Goal: Communication & Community: Answer question/provide support

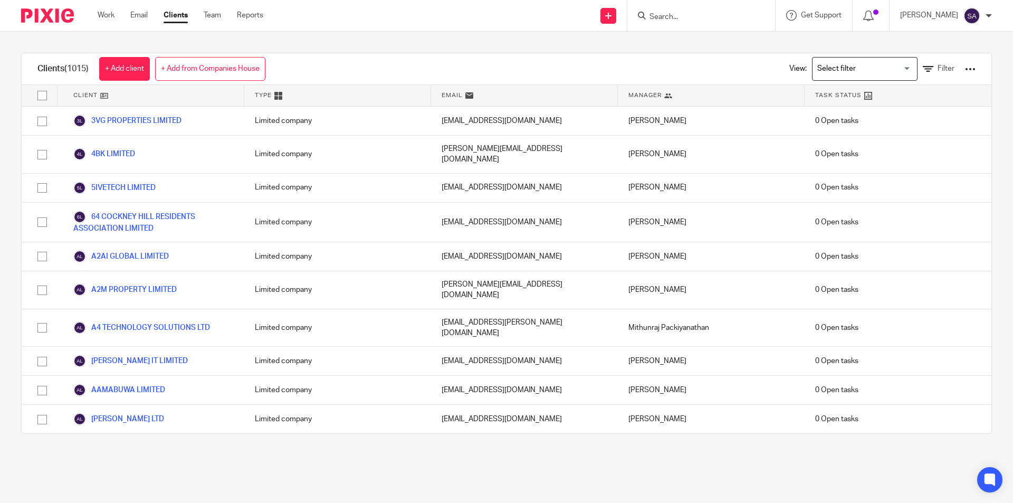
click at [683, 17] on input "Search" at bounding box center [696, 17] width 95 height 9
paste input "SHARANU LIMITED"
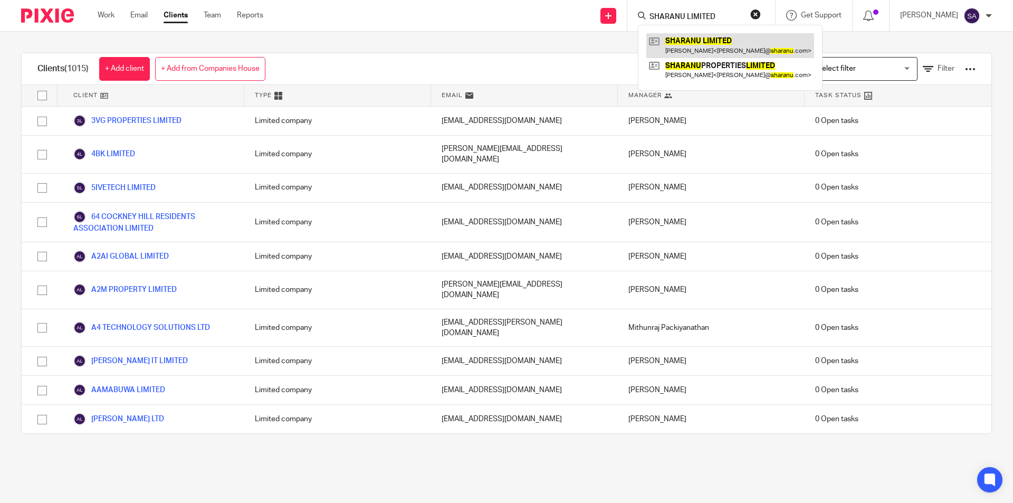
type input "SHARANU LIMITED"
click at [702, 48] on link at bounding box center [730, 45] width 168 height 24
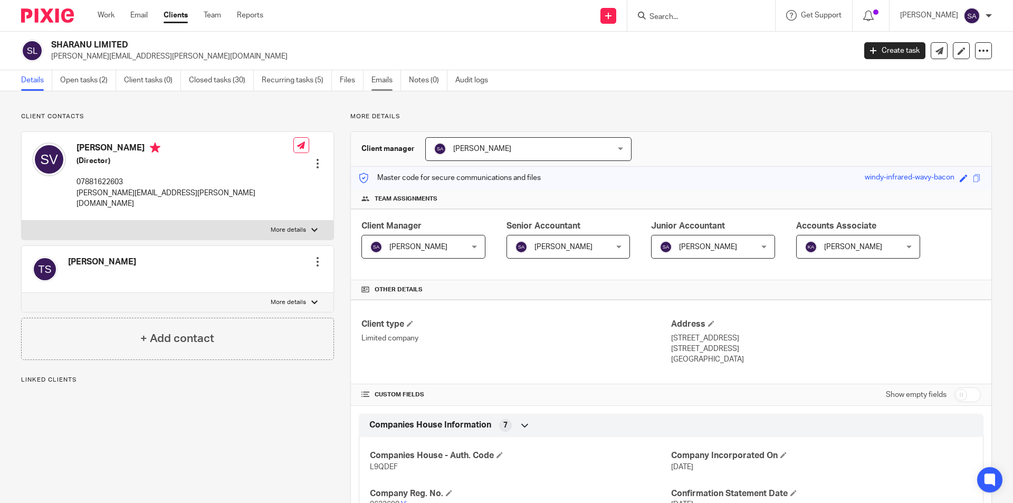
click at [382, 82] on link "Emails" at bounding box center [387, 80] width 30 height 21
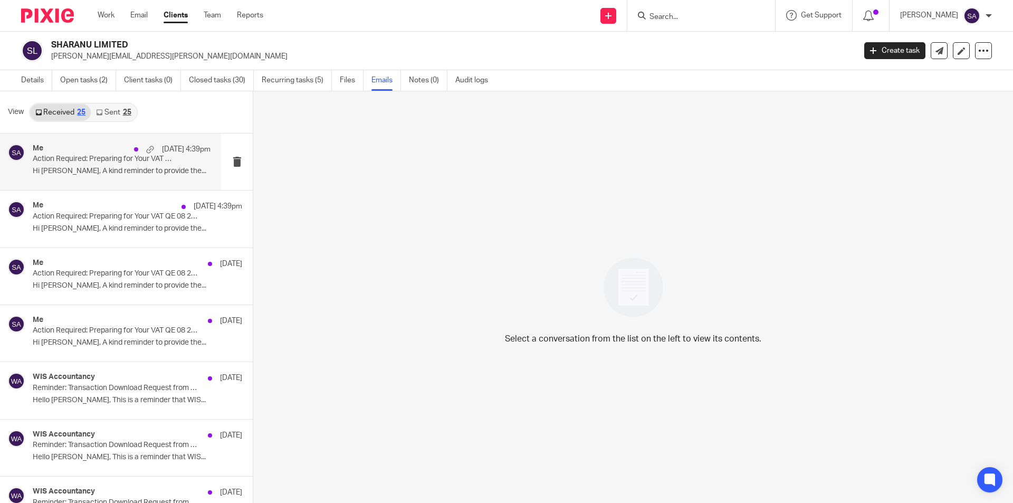
click at [102, 163] on p "Action Required: Preparing for Your VAT QE 08 2025 - SHARANU LIMITED" at bounding box center [104, 159] width 142 height 9
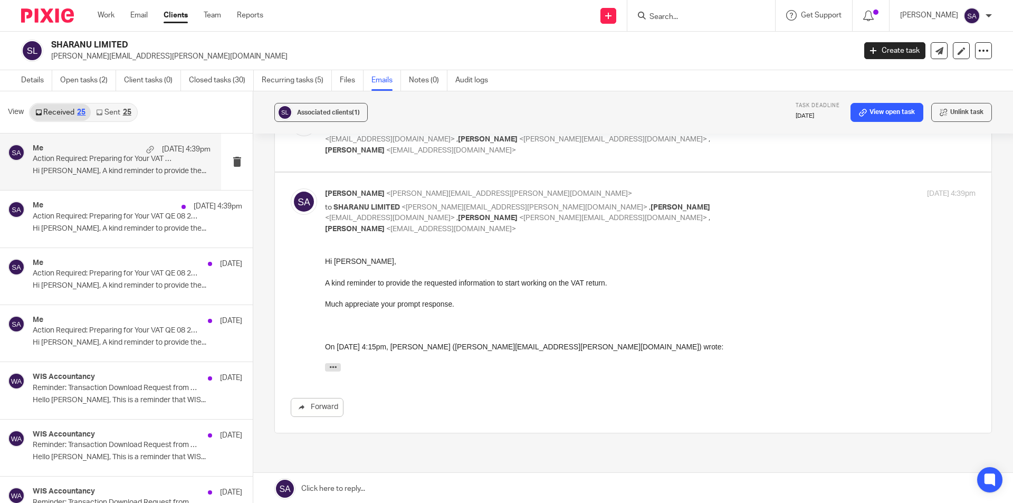
scroll to position [328, 0]
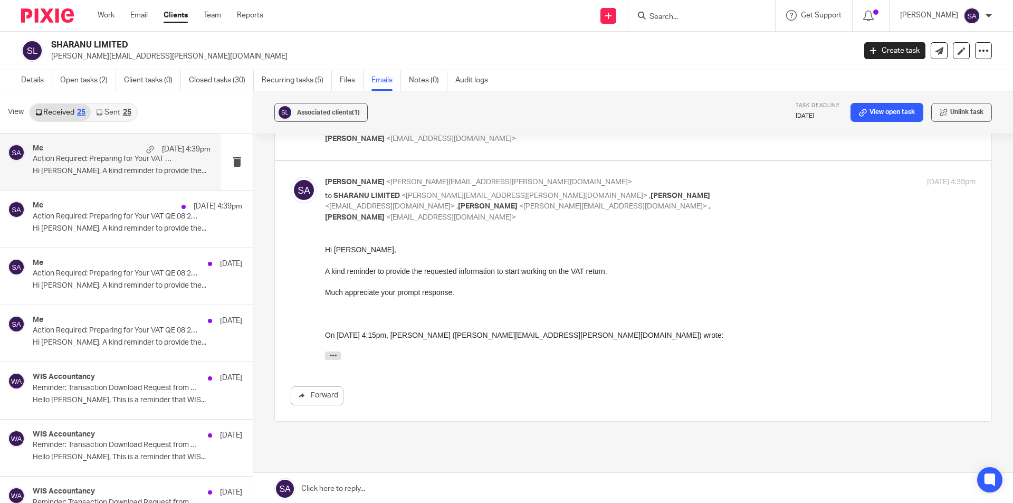
drag, startPoint x: 648, startPoint y: 439, endPoint x: 364, endPoint y: 271, distance: 329.8
drag, startPoint x: 325, startPoint y: 248, endPoint x: 491, endPoint y: 298, distance: 173.8
click at [491, 298] on div "Hi Senthil, A kind reminder to provide the requested information to start worki…" at bounding box center [650, 304] width 651 height 121
copy div "Hi Senthil, A kind reminder to provide the requested information to start worki…"
click at [491, 298] on div "Hi Senthil, A kind reminder to provide the requested information to start worki…" at bounding box center [650, 304] width 651 height 121
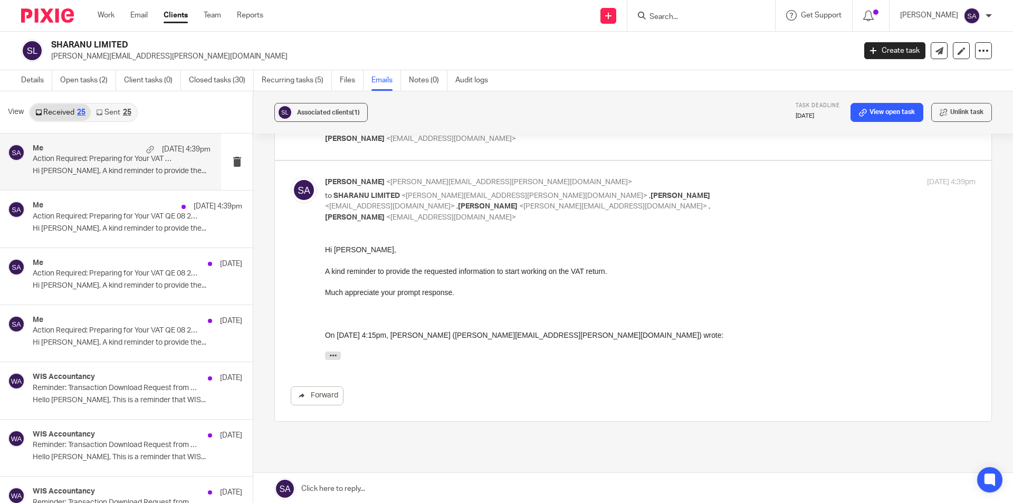
click at [373, 484] on link at bounding box center [633, 489] width 760 height 32
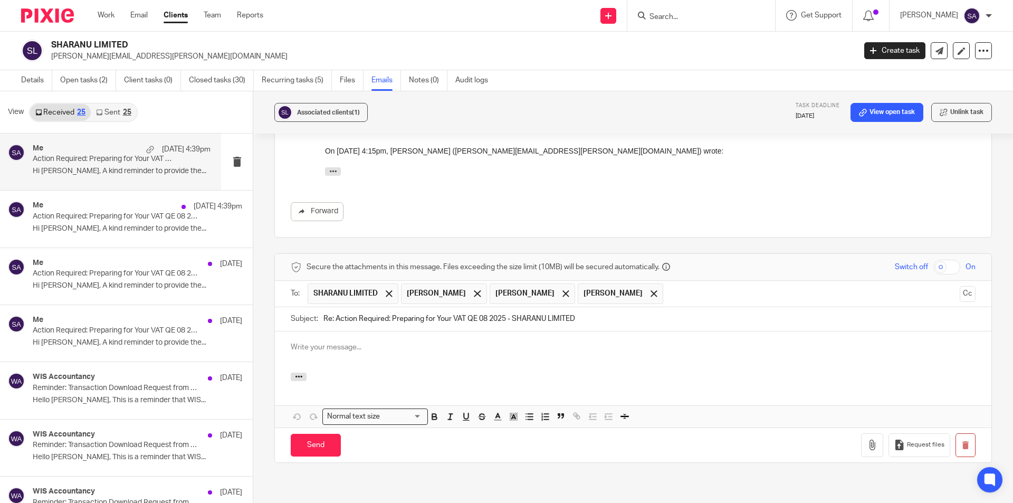
scroll to position [0, 0]
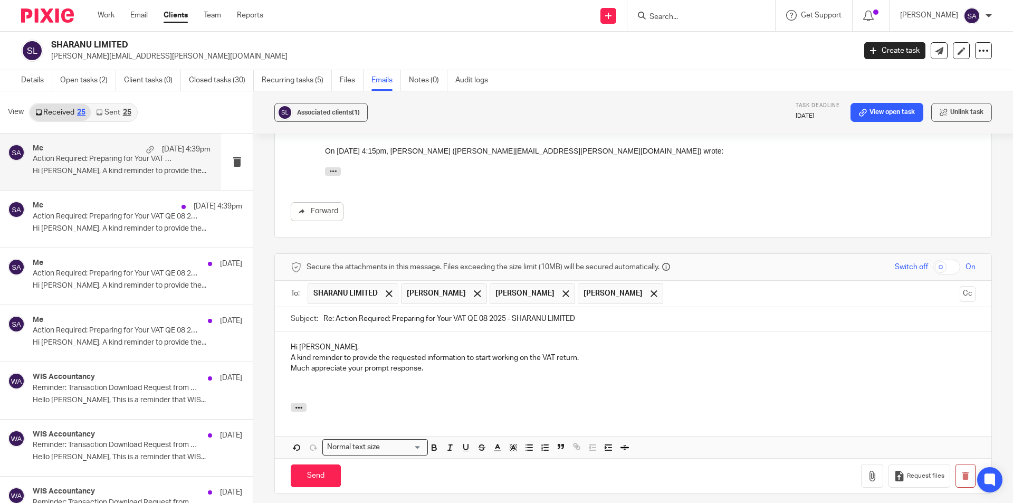
click at [291, 353] on p "A kind reminder to provide the requested information to start working on the VA…" at bounding box center [633, 358] width 685 height 11
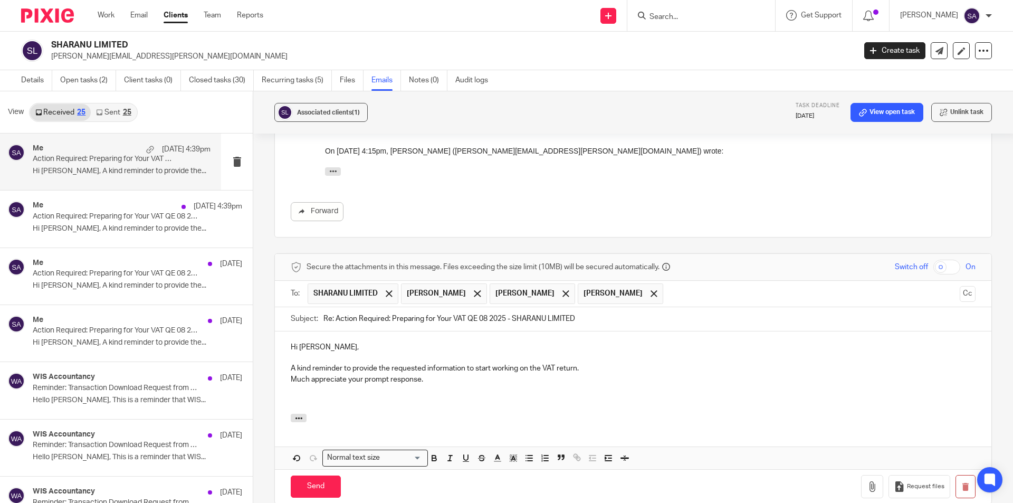
click at [291, 374] on p "Much appreciate your prompt response." at bounding box center [633, 379] width 685 height 11
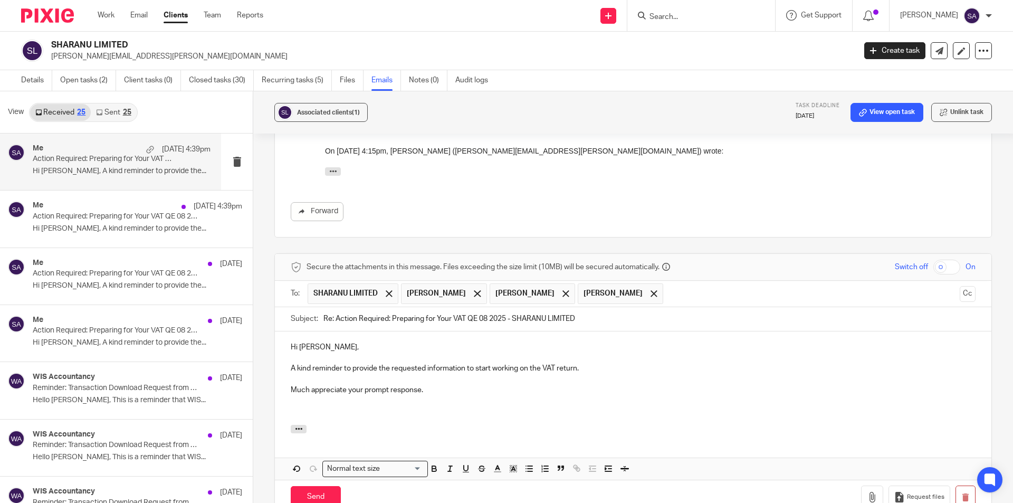
click at [322, 406] on p at bounding box center [633, 411] width 685 height 11
click at [483, 286] on div at bounding box center [477, 294] width 12 height 16
click at [474, 290] on span at bounding box center [477, 293] width 7 height 7
drag, startPoint x: 333, startPoint y: 263, endPoint x: 318, endPoint y: 267, distance: 15.2
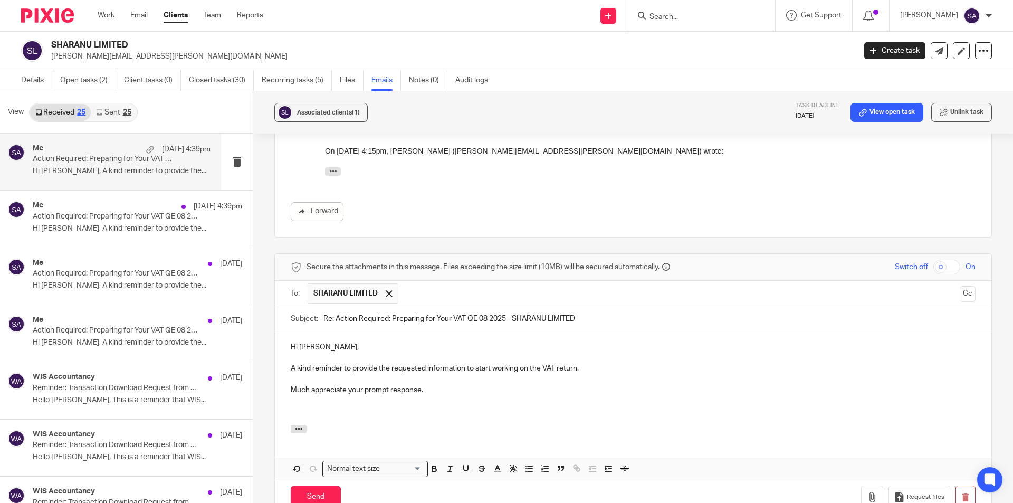
click at [318, 307] on div "Subject: Re: Action Required: Preparing for Your VAT QE 08 2025 - SHARANU LIMIT…" at bounding box center [633, 319] width 685 height 24
type input "Action Required: Preparing for Your VAT QE 08 2025 - SHARANU LIMITED"
click at [960, 286] on button "Cc" at bounding box center [968, 294] width 16 height 16
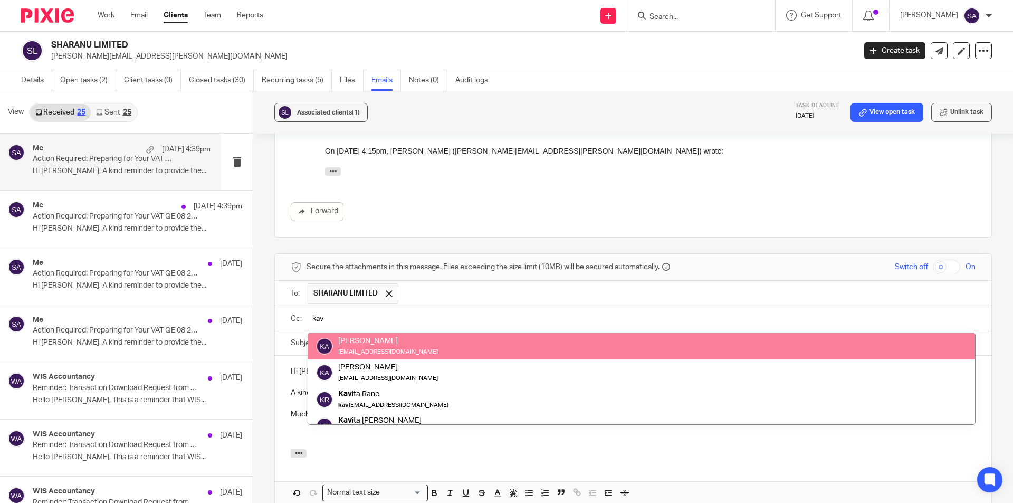
type input "kav"
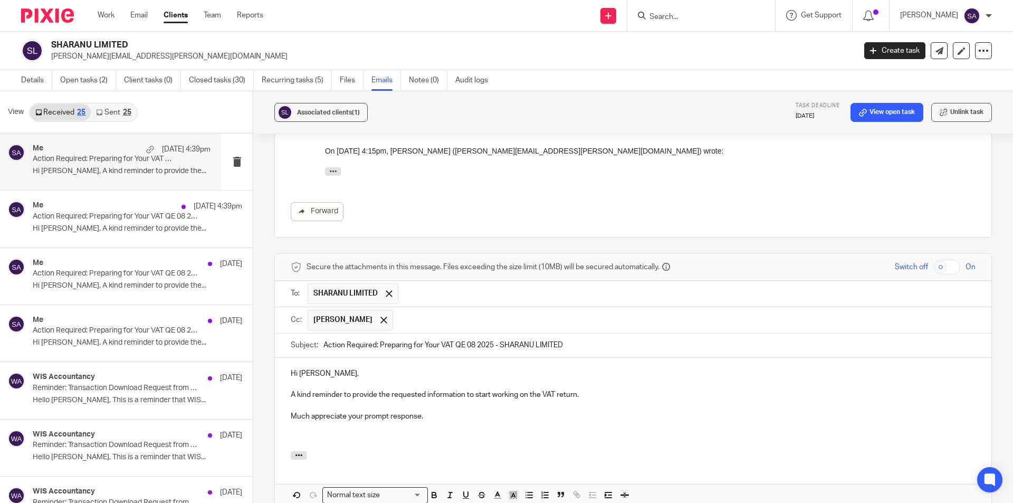
click at [469, 310] on input "text" at bounding box center [684, 320] width 573 height 21
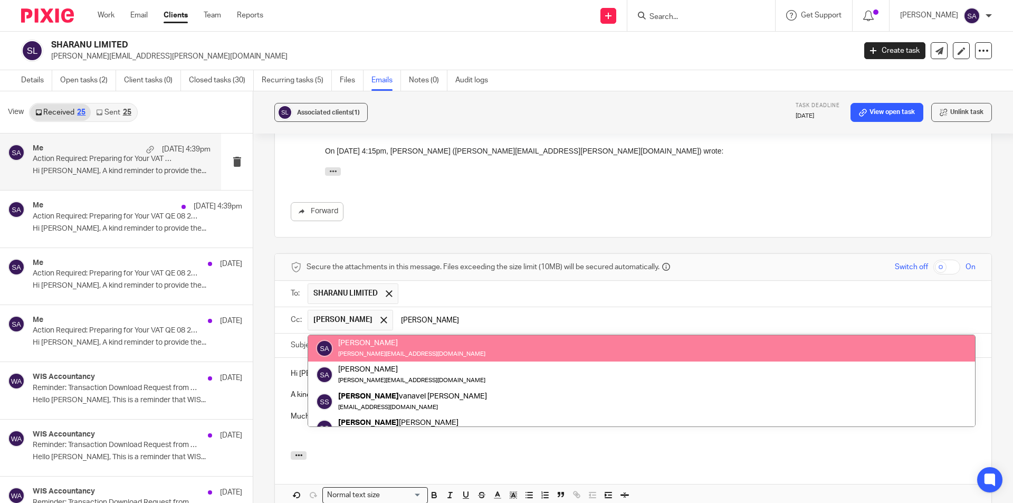
type input "sara"
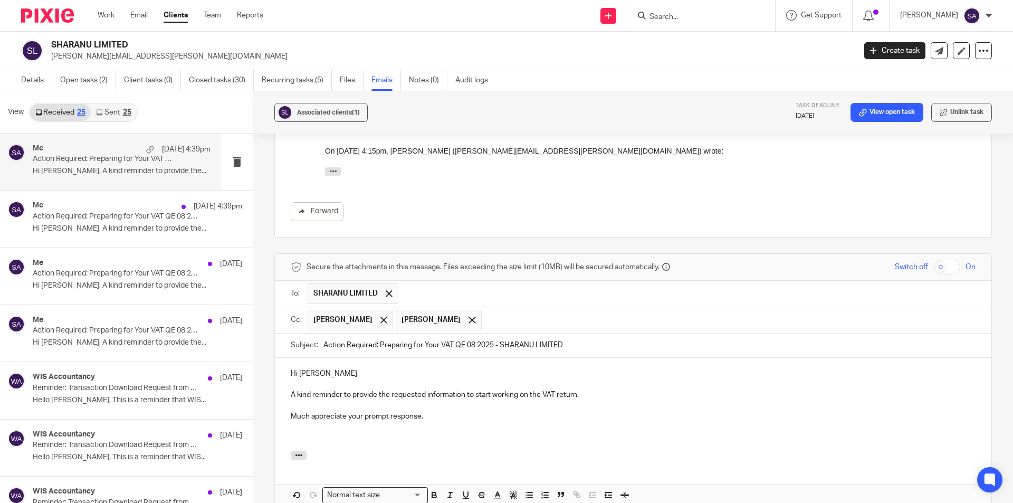
click at [507, 310] on input "text" at bounding box center [729, 320] width 484 height 21
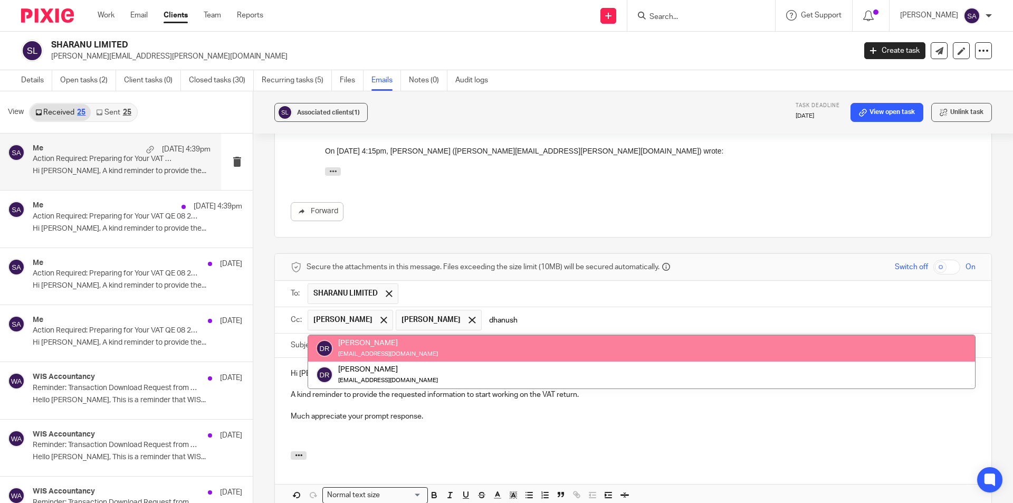
type input "dhanush"
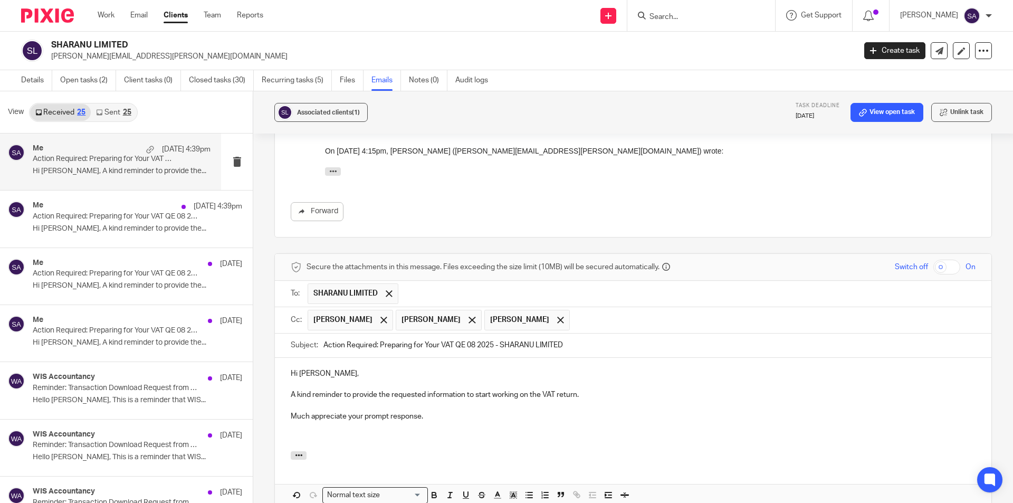
click at [322, 432] on p at bounding box center [633, 437] width 685 height 11
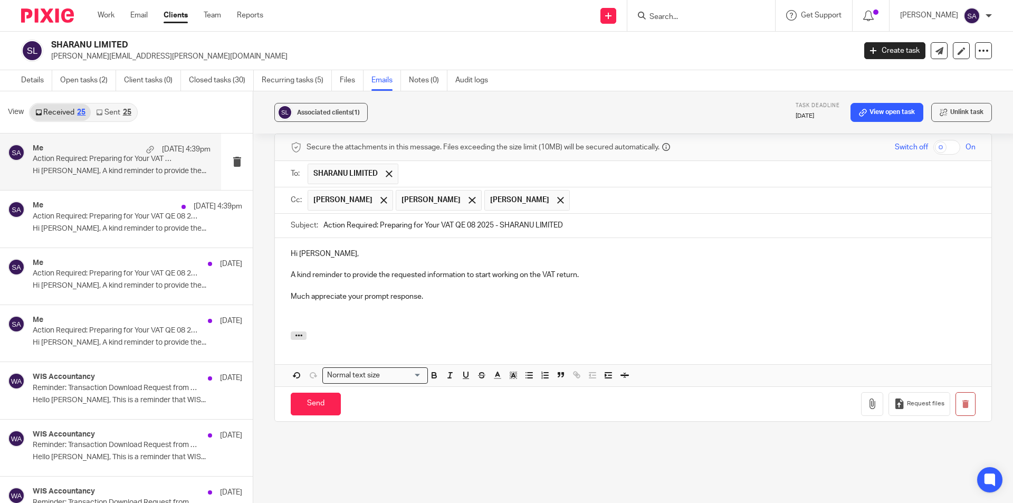
scroll to position [579, 0]
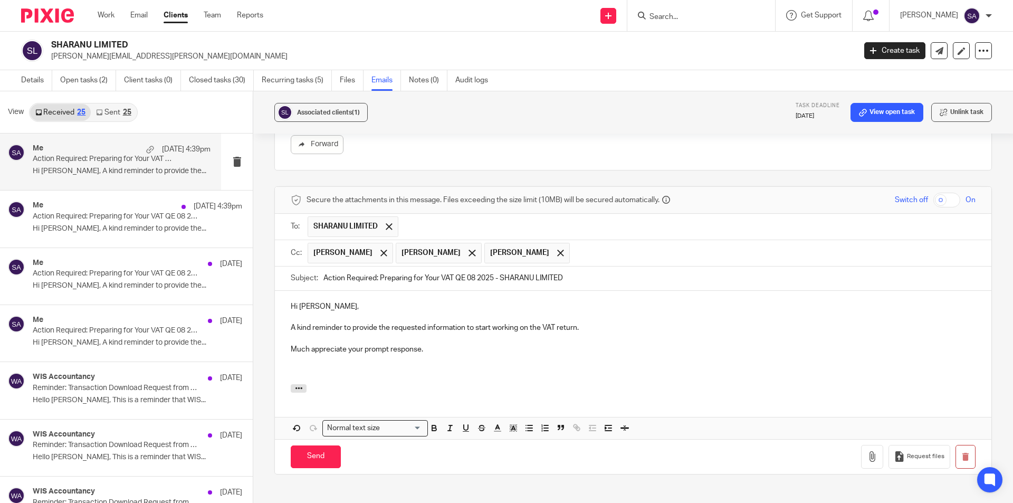
click at [621, 110] on div "Associated clients (1) Task deadline 1 Oct 2025 View open task Unlink task" at bounding box center [633, 112] width 760 height 42
click at [632, 111] on div "Associated clients (1) Task deadline 1 Oct 2025 View open task Unlink task" at bounding box center [633, 112] width 760 height 42
click at [325, 365] on p at bounding box center [633, 370] width 685 height 11
click at [311, 445] on input "Send" at bounding box center [316, 456] width 50 height 23
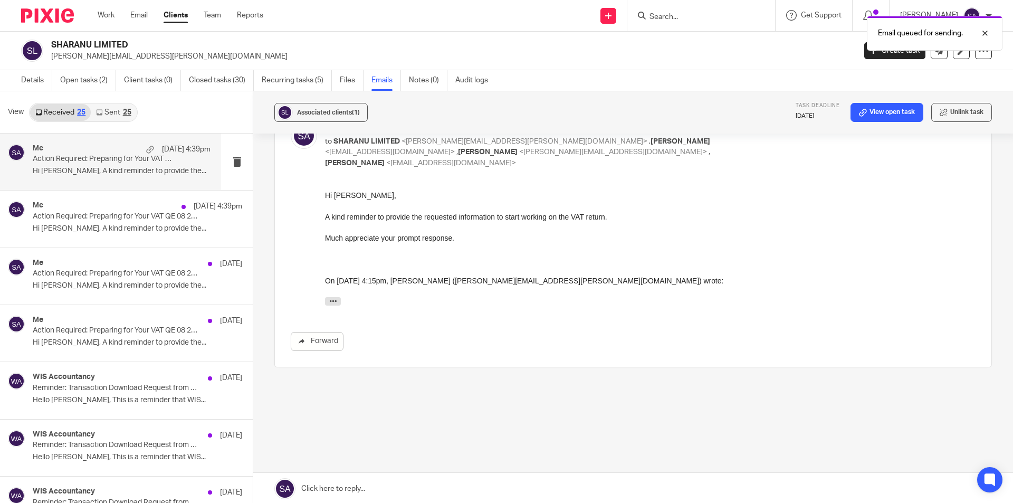
scroll to position [328, 0]
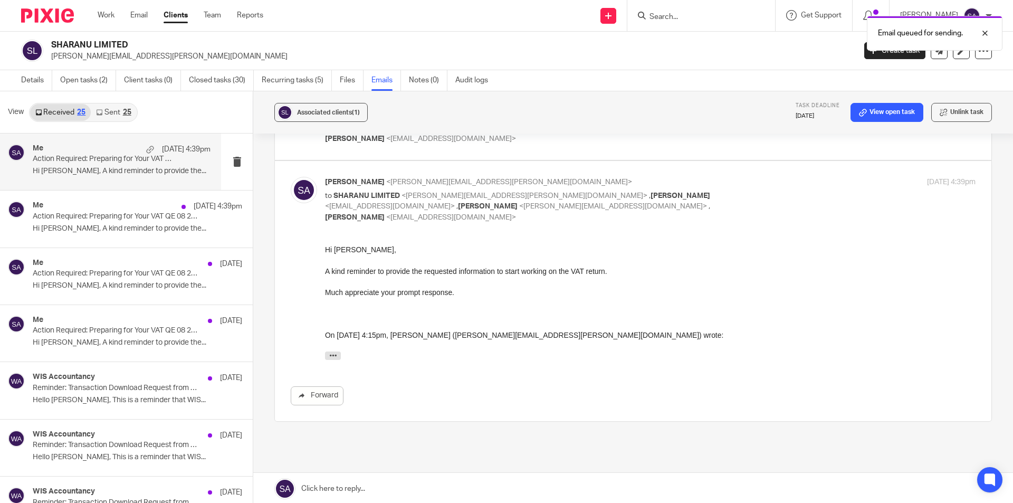
click at [672, 16] on div "Email queued for sending." at bounding box center [755, 31] width 496 height 40
click at [682, 15] on input "Search" at bounding box center [696, 17] width 95 height 9
paste input "CASTLESOFT IT SERVICES UK LIMITED"
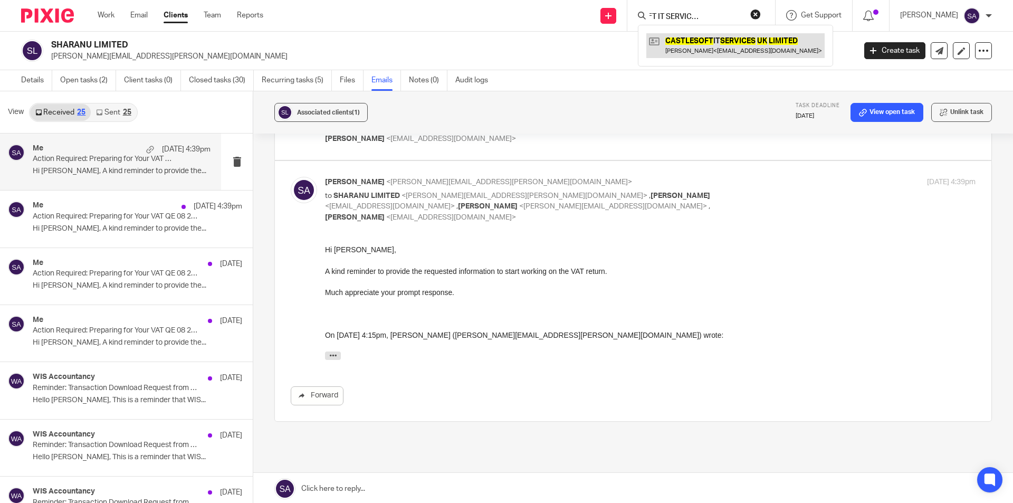
type input "CASTLESOFT IT SERVICES UK LIMITED"
click at [703, 44] on link at bounding box center [735, 45] width 178 height 24
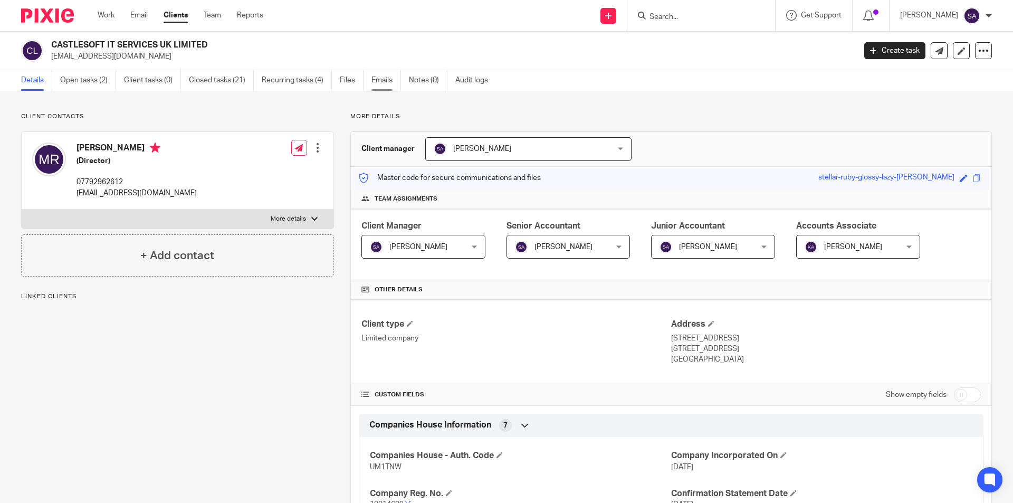
click at [381, 81] on link "Emails" at bounding box center [387, 80] width 30 height 21
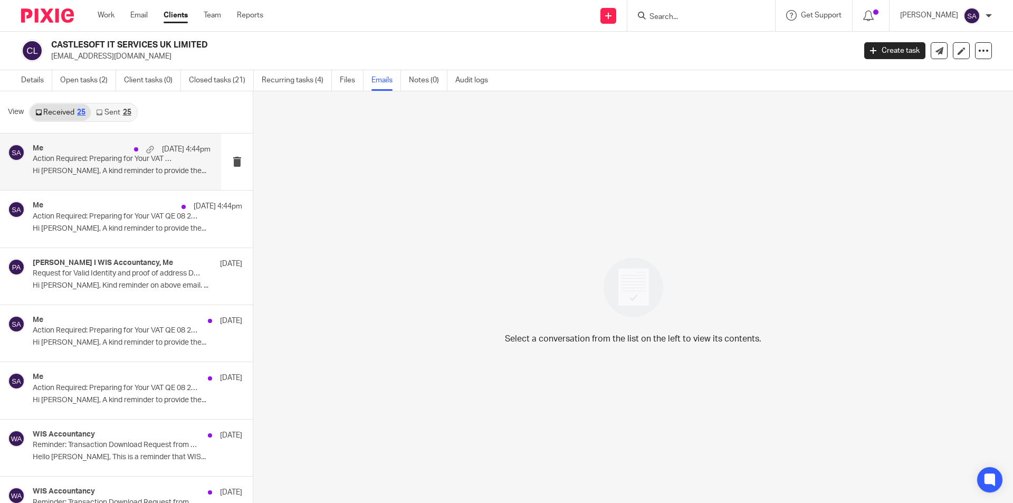
click at [108, 164] on div "Me [DATE] 4:44pm Action Required: Preparing for Your VAT QE 08 2025 - CASTLESOF…" at bounding box center [122, 161] width 178 height 35
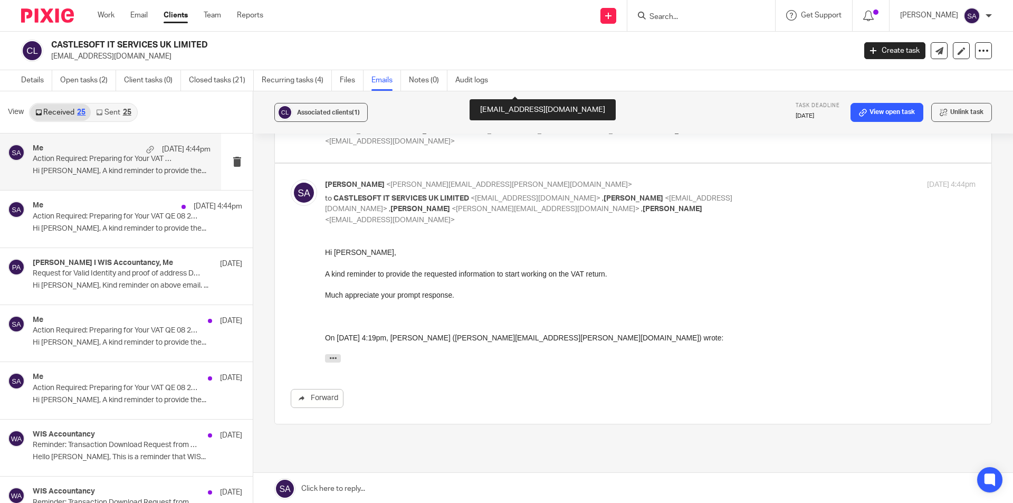
scroll to position [328, 0]
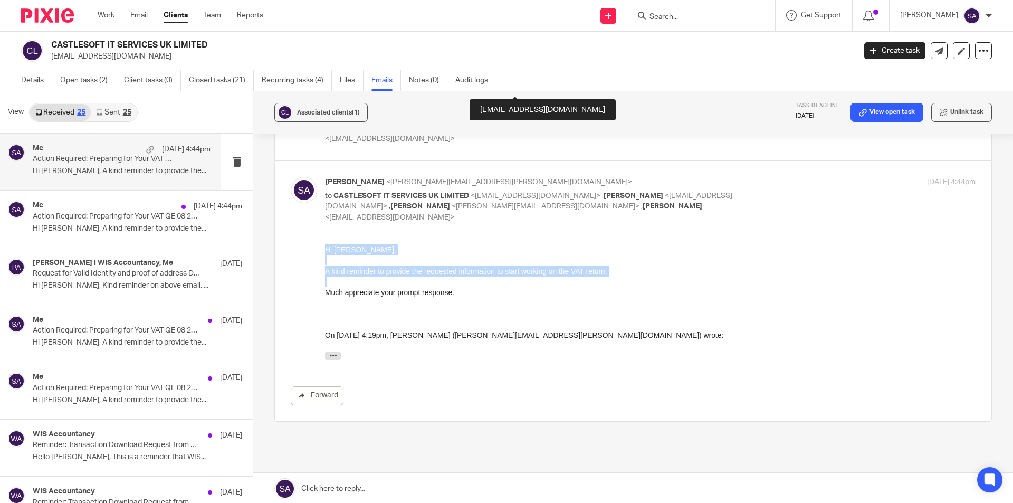
drag, startPoint x: 326, startPoint y: 249, endPoint x: 474, endPoint y: 300, distance: 157.1
click at [474, 300] on div "Hi Mohan Raj, A kind reminder to provide the requested information to start wor…" at bounding box center [650, 304] width 651 height 121
copy div "Hi Mohan Raj, A kind reminder to provide the requested information to start wor…"
click at [474, 300] on div "Hi Mohan Raj, A kind reminder to provide the requested information to start wor…" at bounding box center [650, 304] width 651 height 121
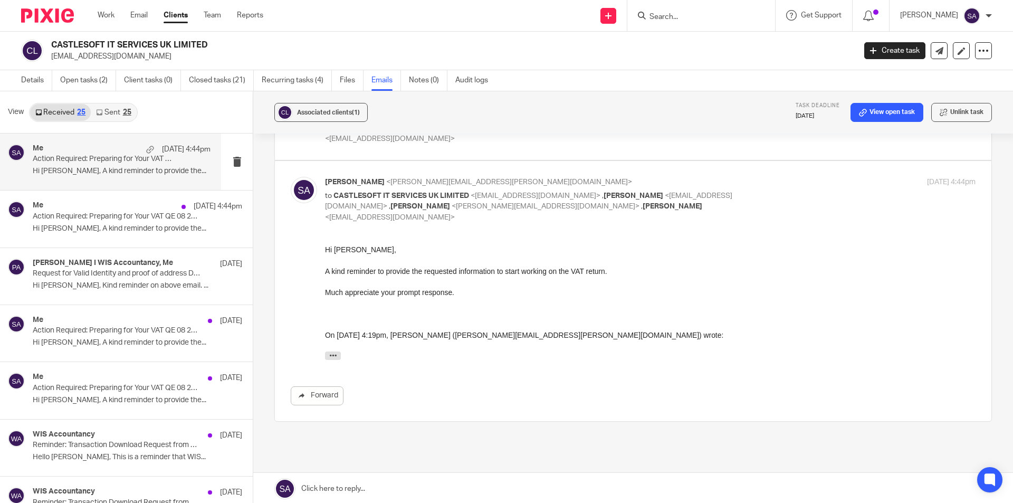
click at [375, 487] on link at bounding box center [633, 489] width 760 height 32
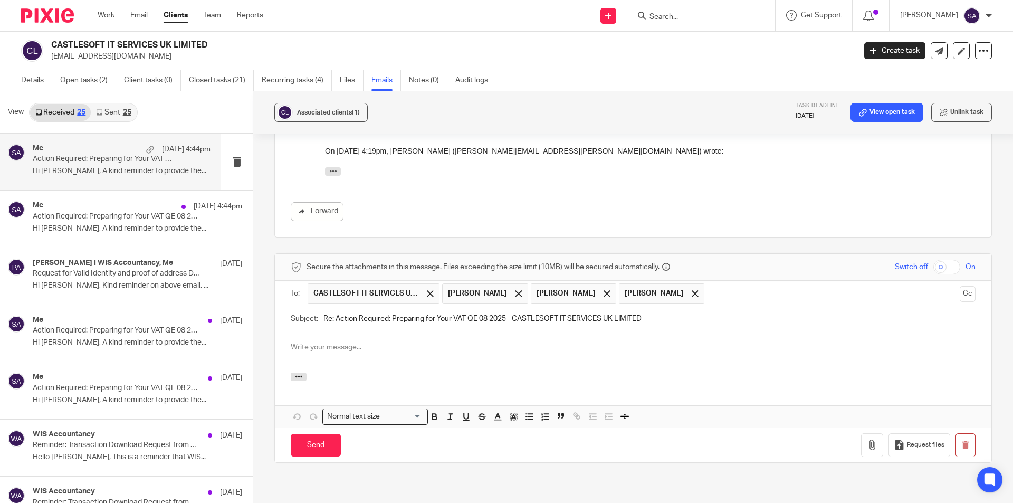
scroll to position [0, 0]
click at [351, 342] on p at bounding box center [633, 347] width 685 height 11
click at [353, 342] on p at bounding box center [633, 347] width 685 height 11
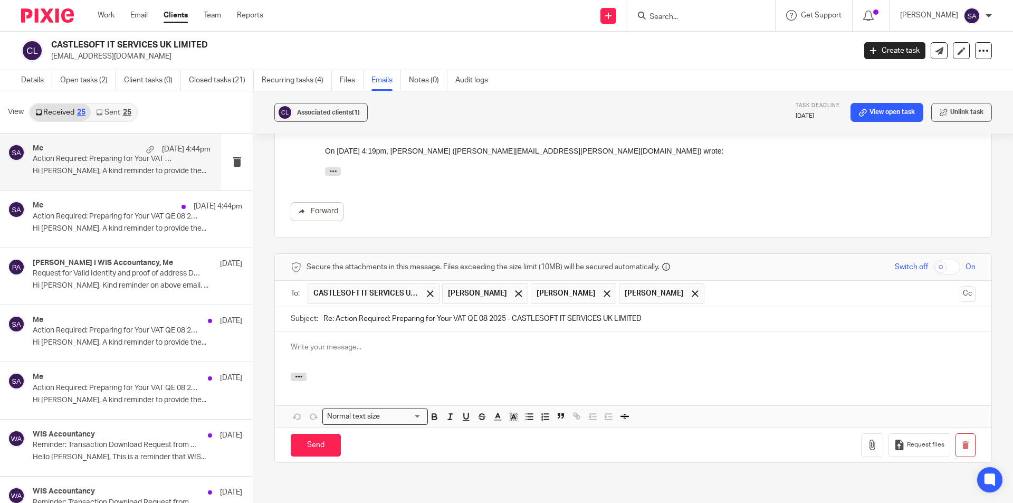
click at [353, 342] on p at bounding box center [633, 347] width 685 height 11
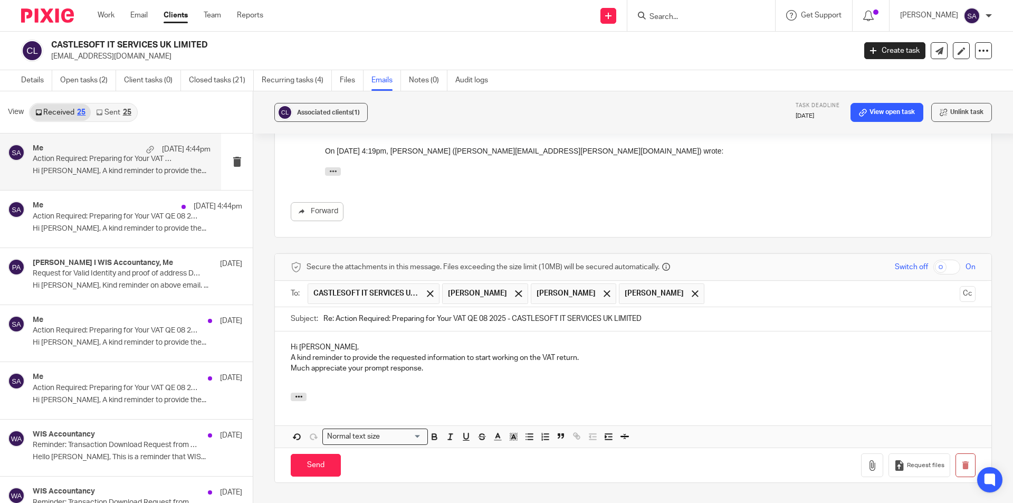
click at [291, 353] on p "A kind reminder to provide the requested information to start working on the VA…" at bounding box center [633, 358] width 685 height 11
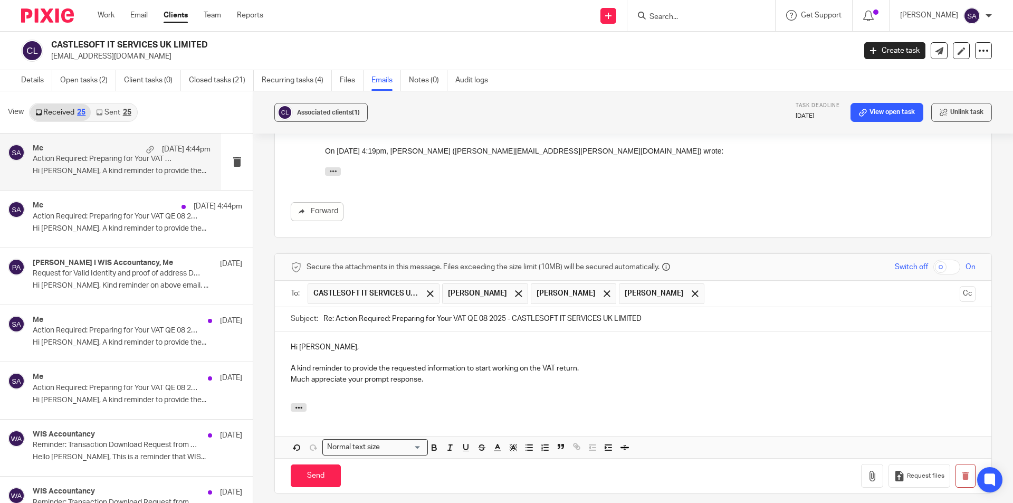
click at [291, 374] on p "Much appreciate your prompt response." at bounding box center [633, 379] width 685 height 11
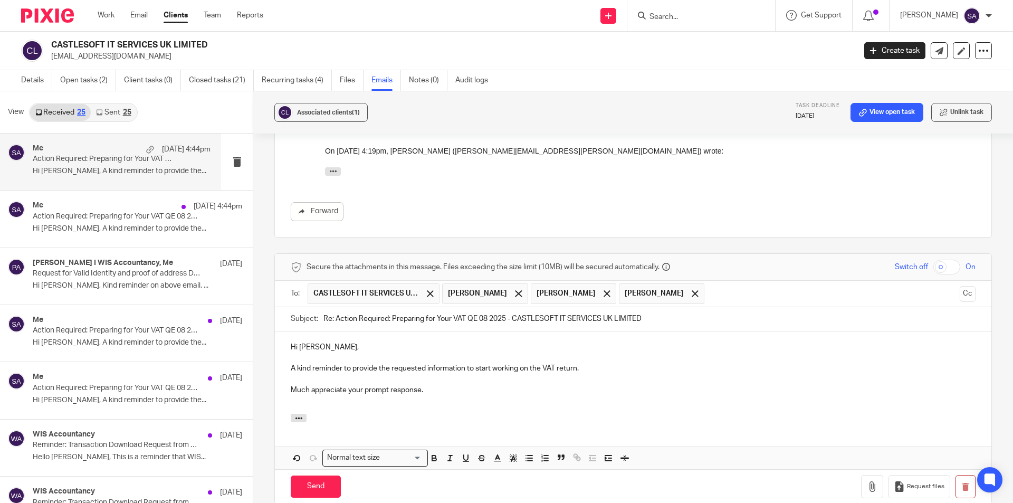
click at [300, 385] on p "Much appreciate your prompt response." at bounding box center [633, 390] width 685 height 11
click at [296, 395] on p at bounding box center [633, 400] width 685 height 11
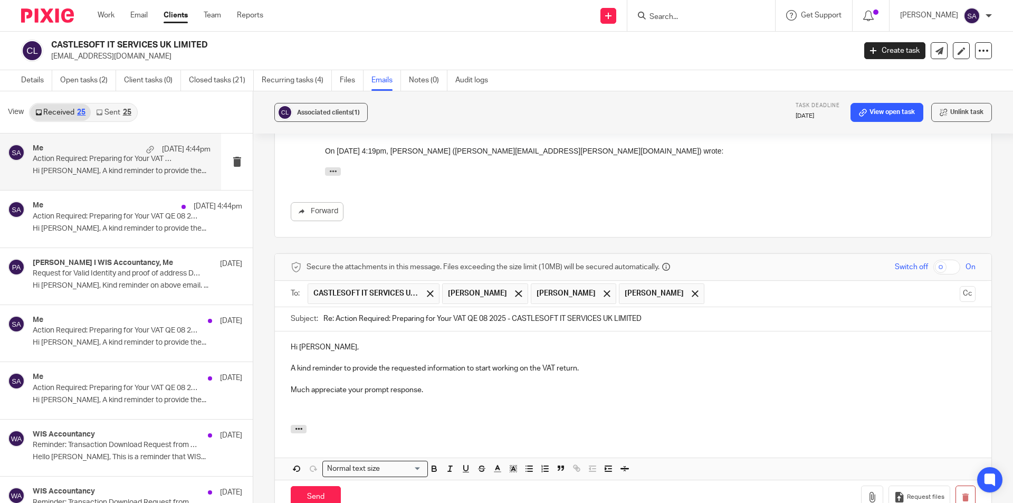
click at [327, 342] on p "Hi Mohan Raj," at bounding box center [633, 347] width 685 height 11
drag, startPoint x: 334, startPoint y: 262, endPoint x: 316, endPoint y: 266, distance: 18.3
click at [316, 307] on div "Subject: Re: Action Required: Preparing for Your VAT QE 08 2025 - CASTLESOFT IT…" at bounding box center [633, 319] width 685 height 24
type input "Action Required: Preparing for Your VAT QE 08 2025 - CASTLESOFT IT SERVICES UK …"
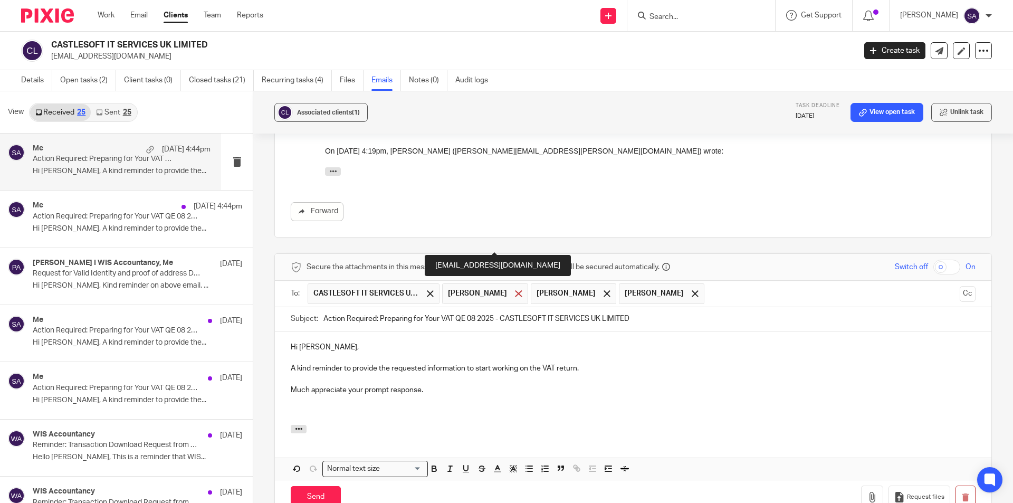
click at [525, 286] on div at bounding box center [518, 294] width 12 height 16
click at [515, 290] on span at bounding box center [518, 293] width 7 height 7
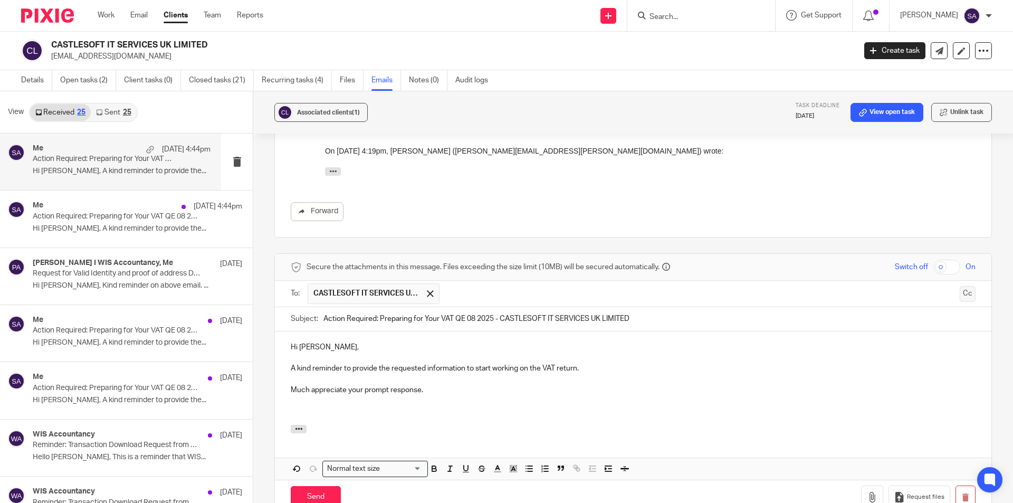
click at [960, 286] on button "Cc" at bounding box center [968, 294] width 16 height 16
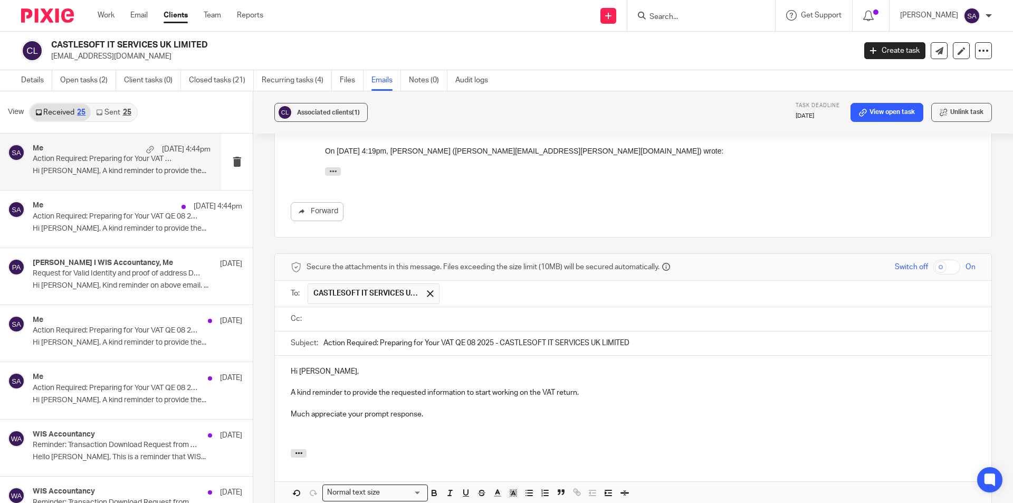
click at [439, 313] on input "text" at bounding box center [640, 319] width 661 height 12
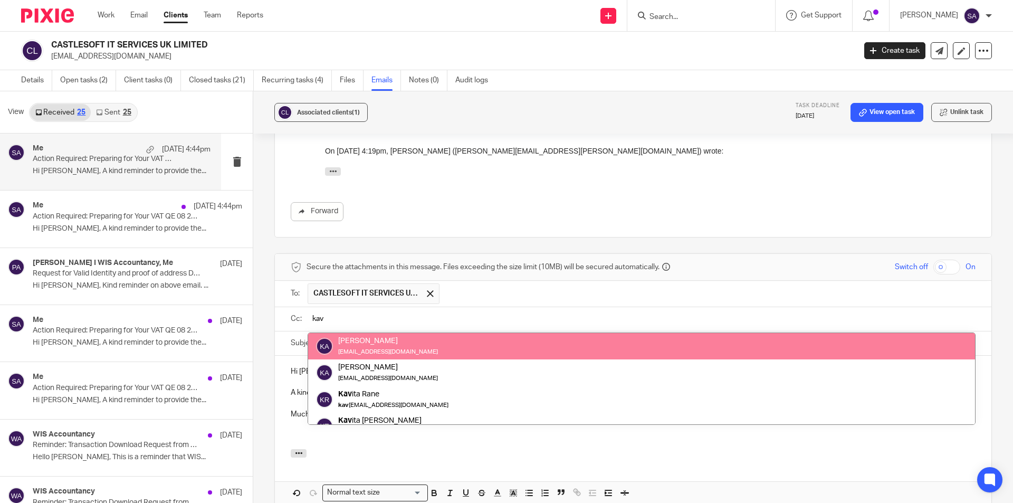
type input "kav"
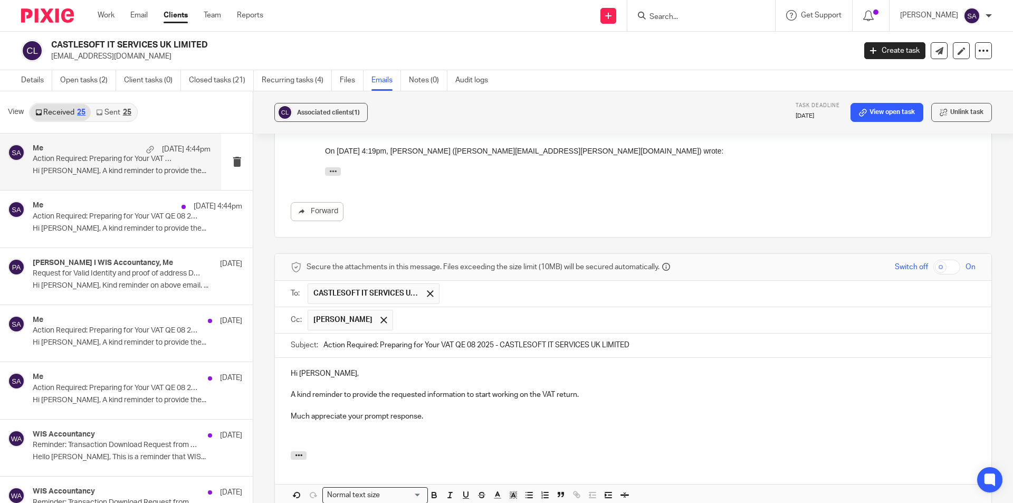
click at [455, 310] on input "text" at bounding box center [684, 320] width 573 height 21
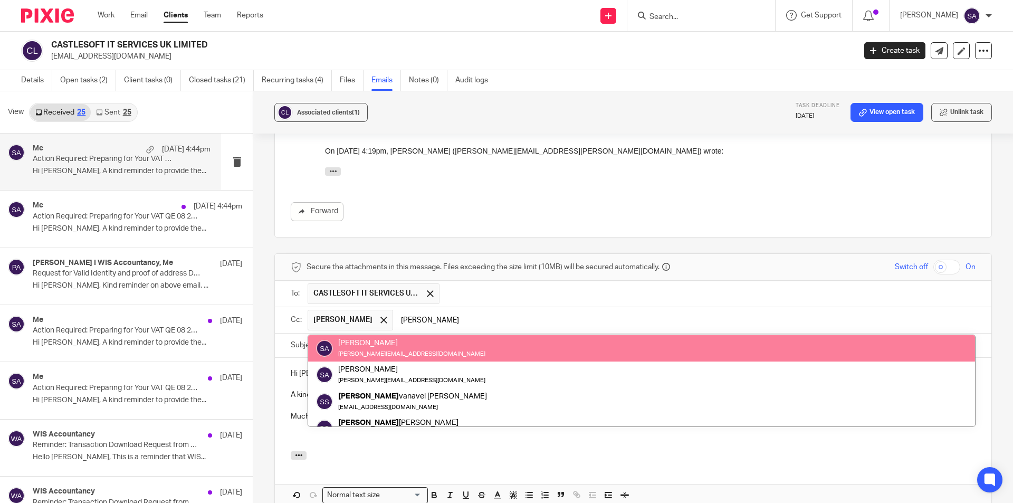
type input "sara"
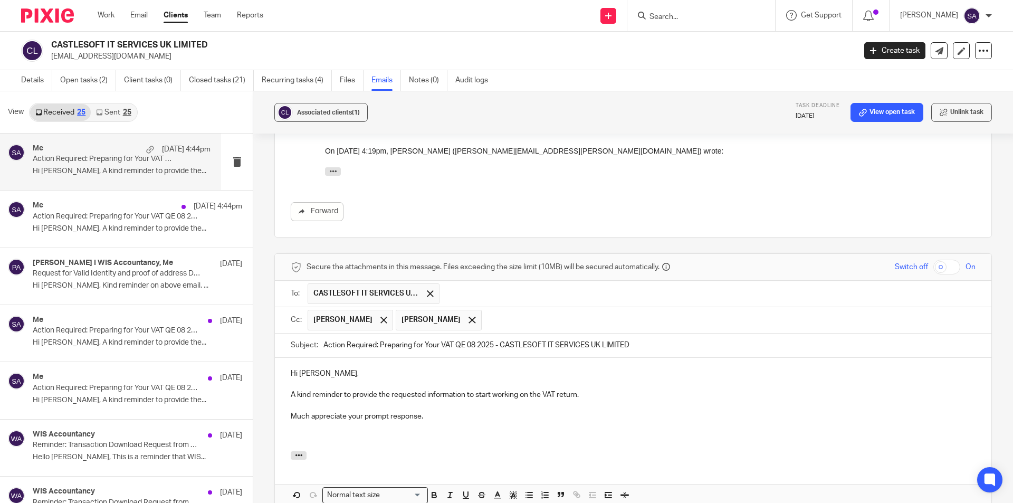
click at [509, 310] on input "text" at bounding box center [729, 320] width 484 height 21
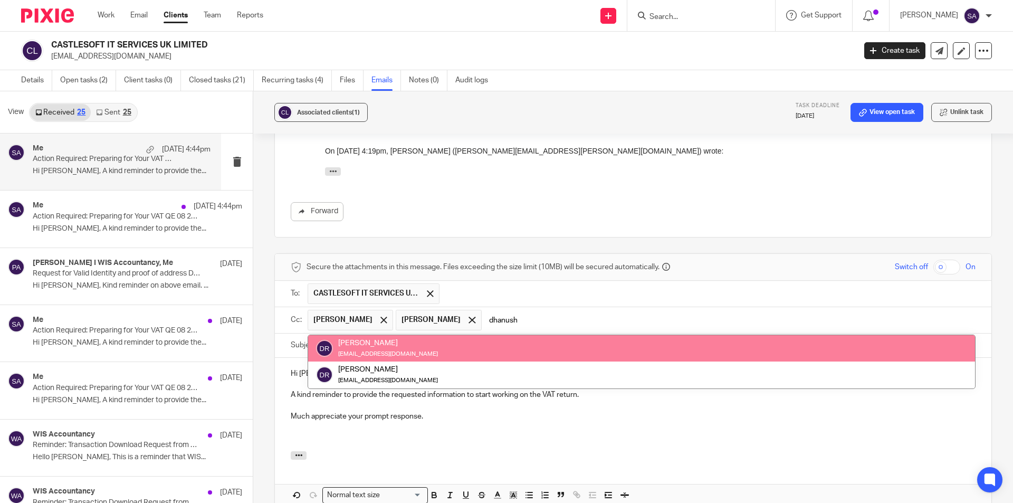
type input "dhanush"
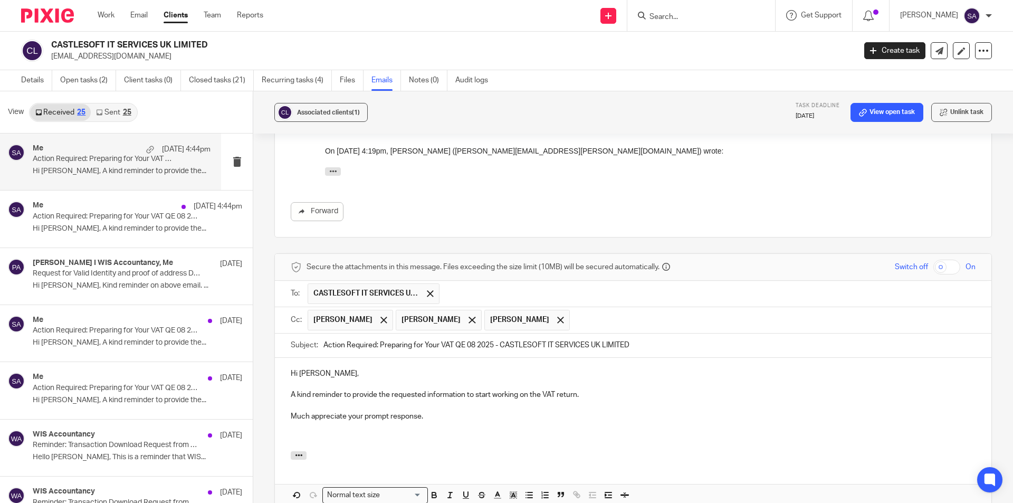
click at [298, 432] on p at bounding box center [633, 437] width 685 height 11
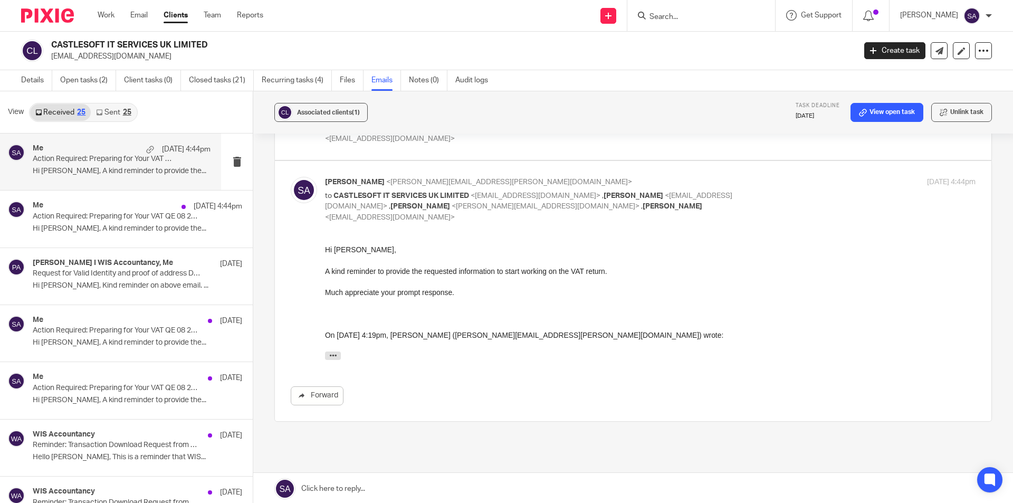
click at [673, 15] on input "Search" at bounding box center [696, 17] width 95 height 9
paste input "GRANALYTICS LTD"
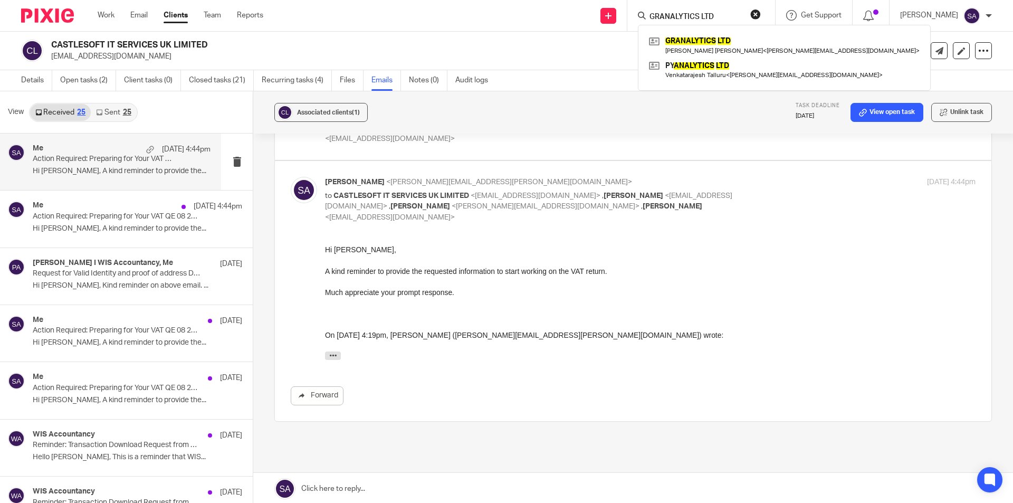
type input "GRANALYTICS LTD"
click at [681, 40] on link at bounding box center [784, 45] width 276 height 24
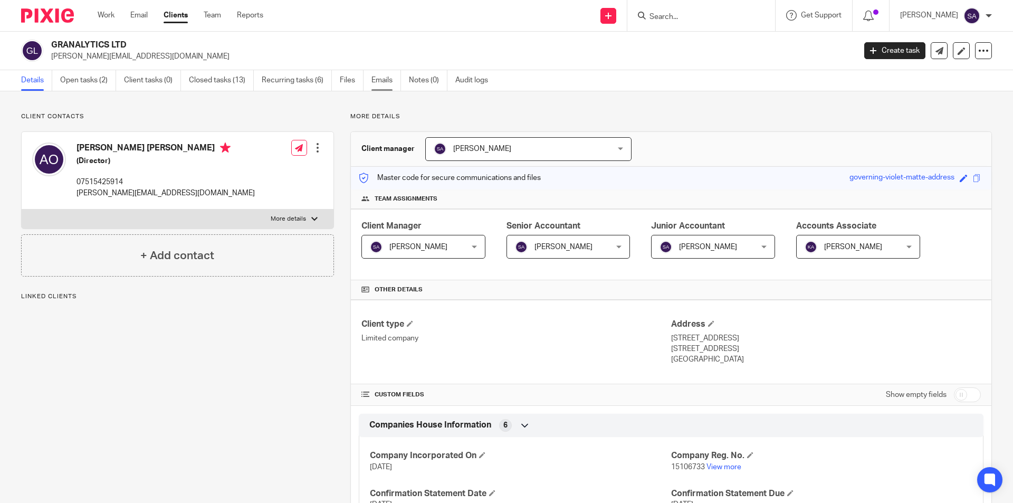
click at [382, 78] on link "Emails" at bounding box center [387, 80] width 30 height 21
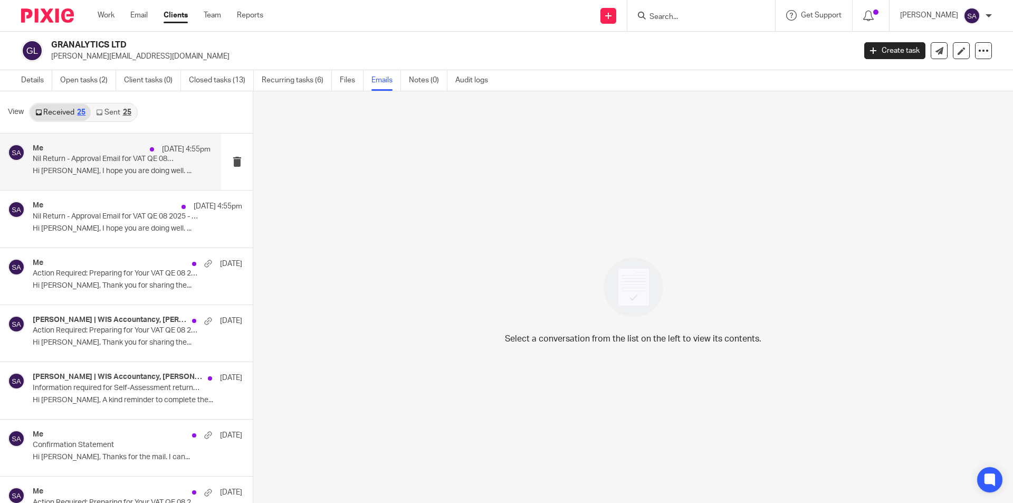
click at [116, 164] on div "Me [DATE] 4:55pm Nil Return - Approval Email for VAT QE 08 2025 - GRANALYTICS L…" at bounding box center [122, 161] width 178 height 35
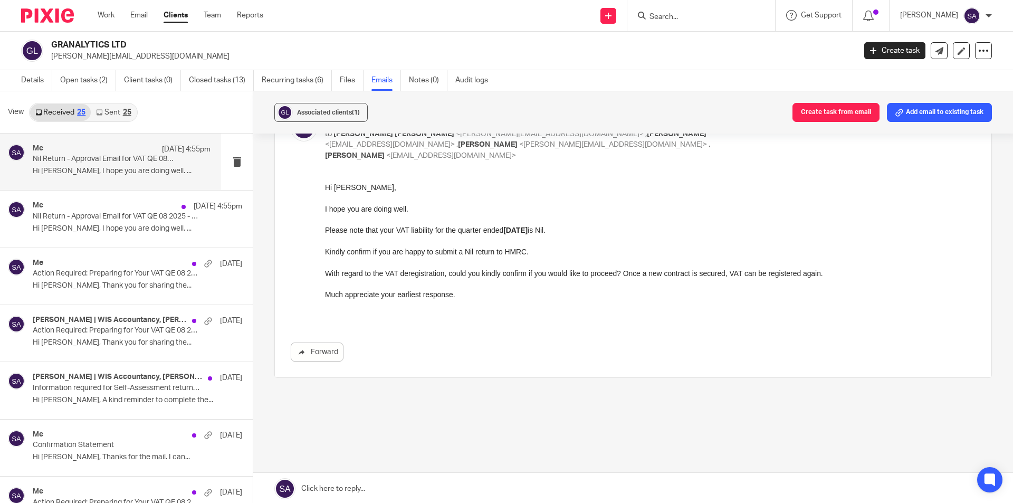
scroll to position [2, 0]
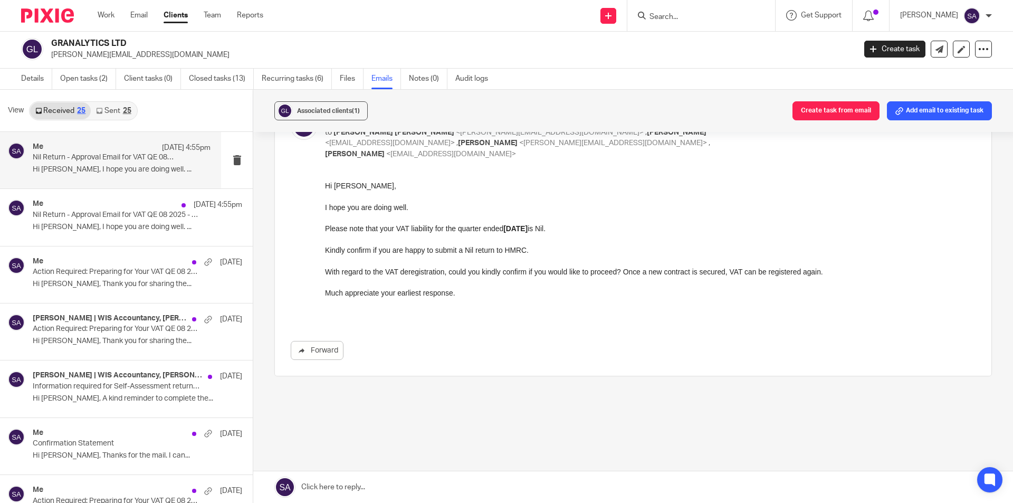
click at [363, 486] on link at bounding box center [633, 487] width 760 height 32
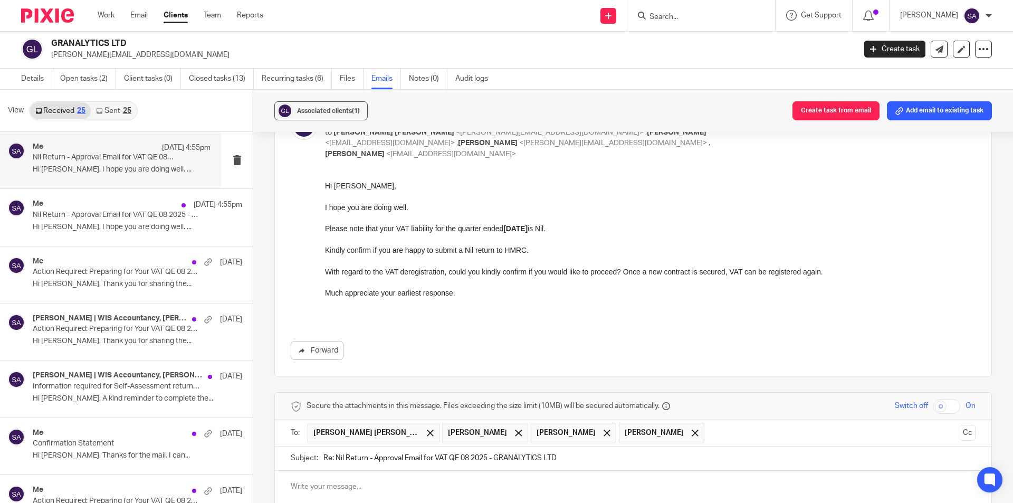
scroll to position [259, 0]
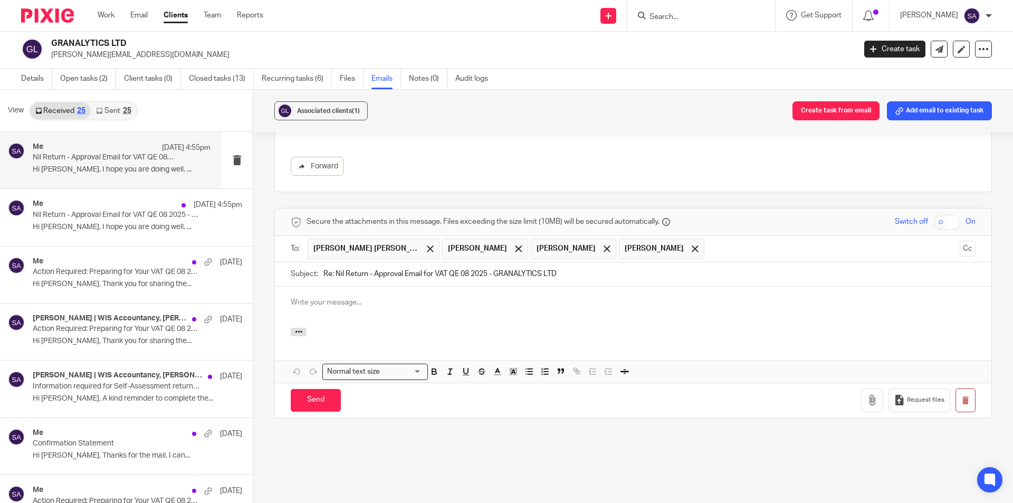
click at [354, 297] on p at bounding box center [633, 302] width 685 height 11
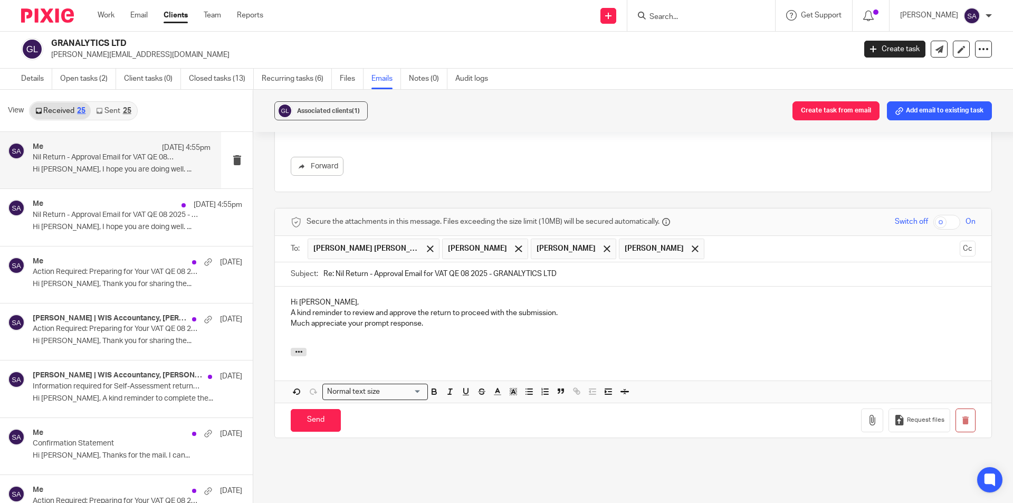
drag, startPoint x: 333, startPoint y: 260, endPoint x: 318, endPoint y: 260, distance: 15.3
click at [318, 262] on div "Subject: Re: Nil Return - Approval Email for VAT QE 08 2025 - GRANALYTICS LTD" at bounding box center [633, 274] width 685 height 24
type input "Nil Return - Approval Email for VAT QE 08 2025 - GRANALYTICS LTD"
click at [522, 245] on span at bounding box center [518, 248] width 7 height 7
click at [515, 245] on span at bounding box center [518, 248] width 7 height 7
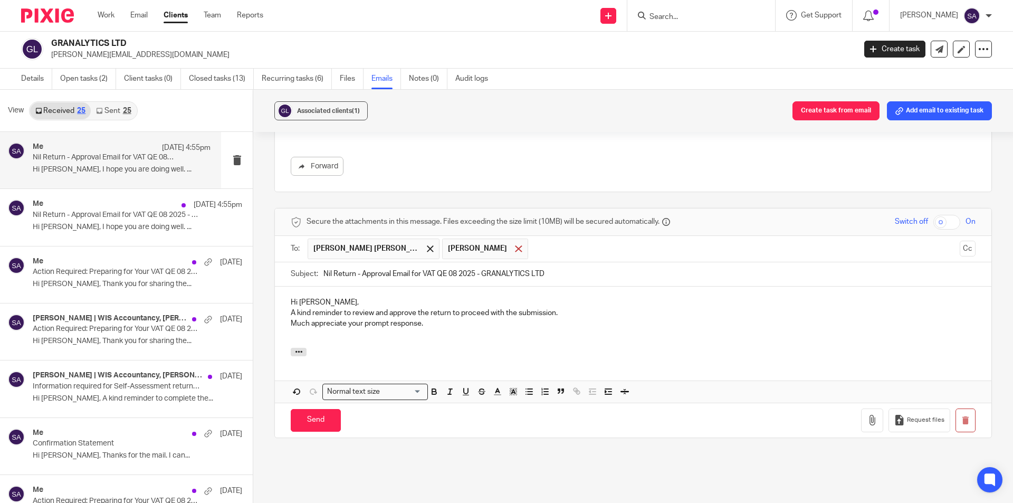
click at [512, 241] on div at bounding box center [518, 249] width 12 height 16
click at [291, 308] on p "A kind reminder to review and approve the return to proceed with the submission." at bounding box center [633, 313] width 685 height 11
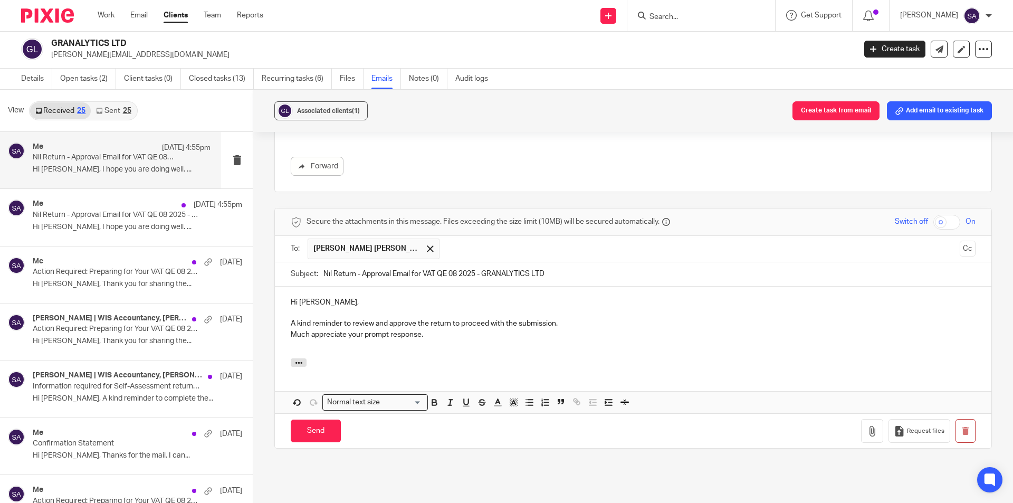
click at [292, 329] on p "Much appreciate your prompt response." at bounding box center [633, 334] width 685 height 11
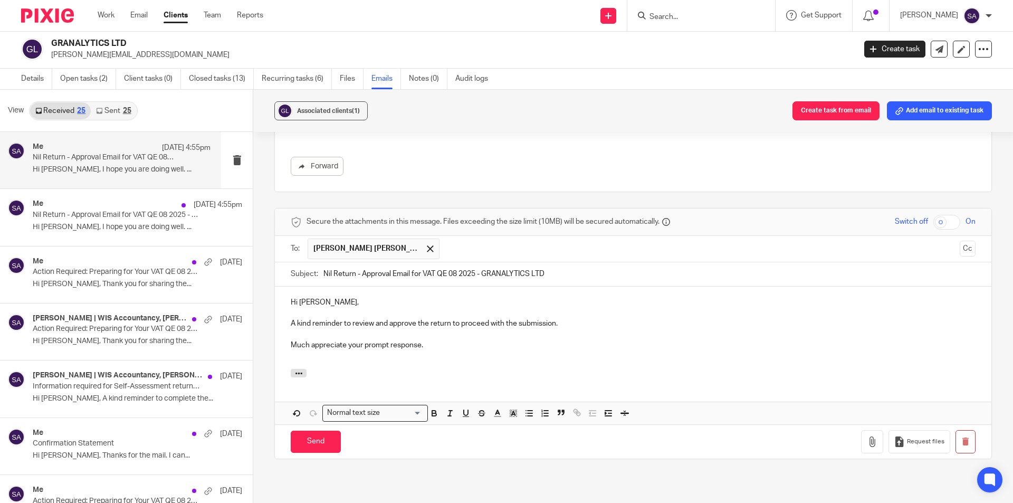
click at [298, 350] on p at bounding box center [633, 355] width 685 height 11
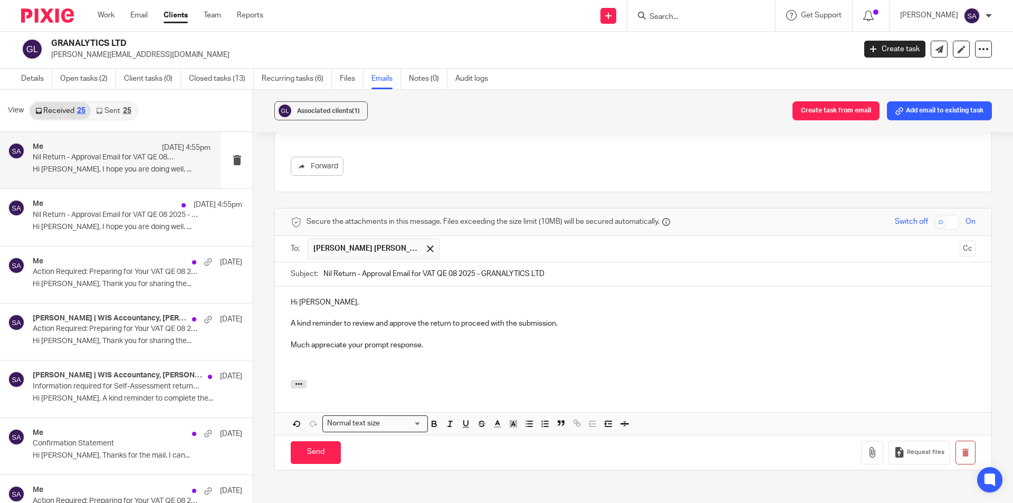
click at [365, 318] on p "A kind reminder to review and approve the return to proceed with the submission." at bounding box center [633, 323] width 685 height 11
click at [355, 318] on p "A kind reminder to and approve the return to proceed with the submission." at bounding box center [633, 323] width 685 height 11
click at [391, 318] on p "A kind reminder to approve the return to proceed with the submission." at bounding box center [633, 323] width 685 height 11
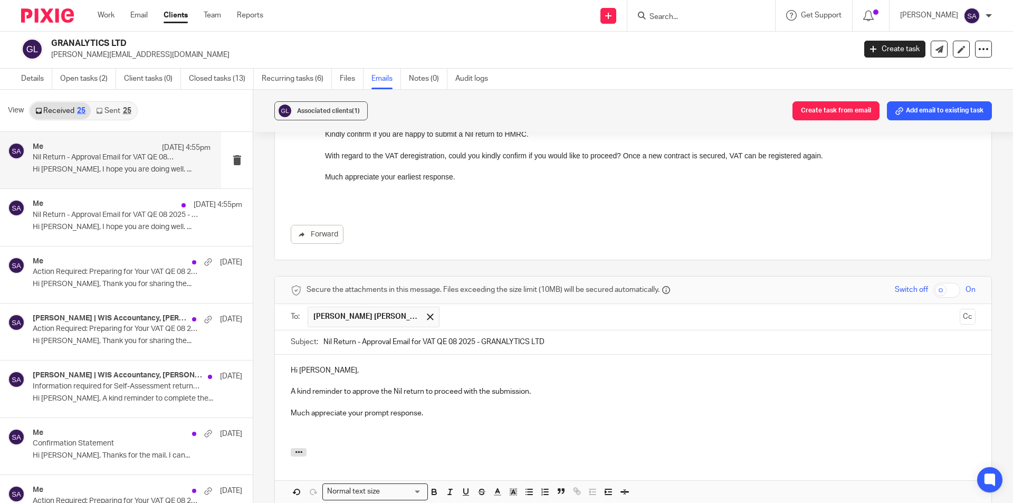
scroll to position [206, 0]
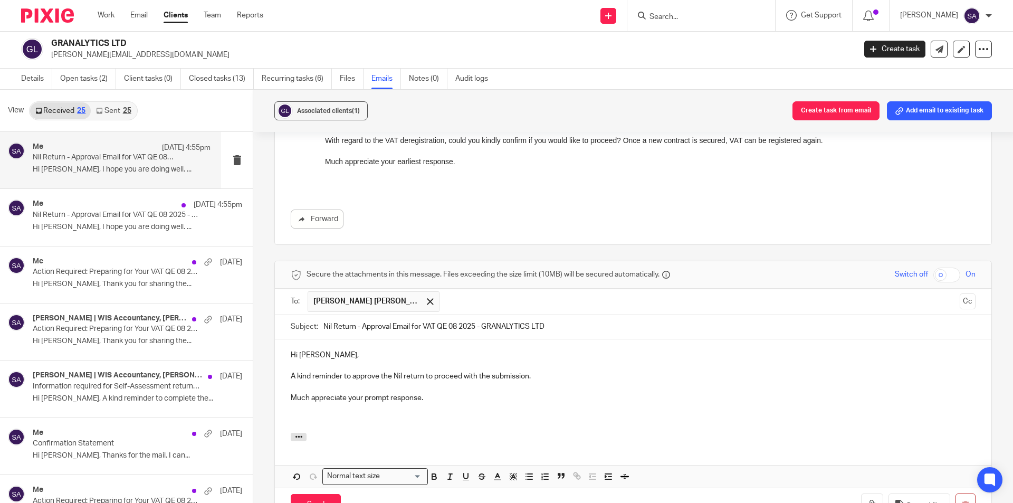
click at [367, 371] on p "A kind reminder to approve the Nil return to proceed with the submission." at bounding box center [633, 376] width 685 height 11
click at [423, 371] on p "A kind reminder to confirm the Nil return to proceed with the submission." at bounding box center [633, 376] width 685 height 11
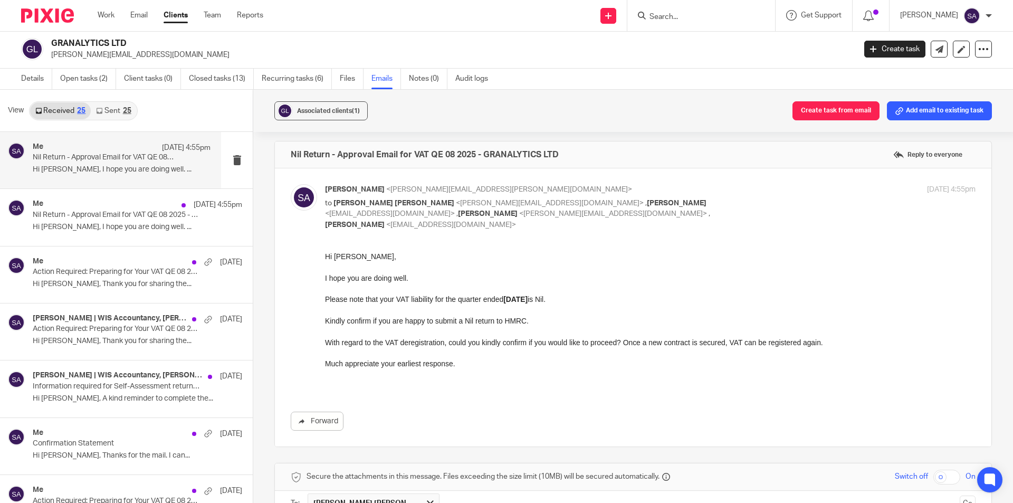
scroll to position [0, 0]
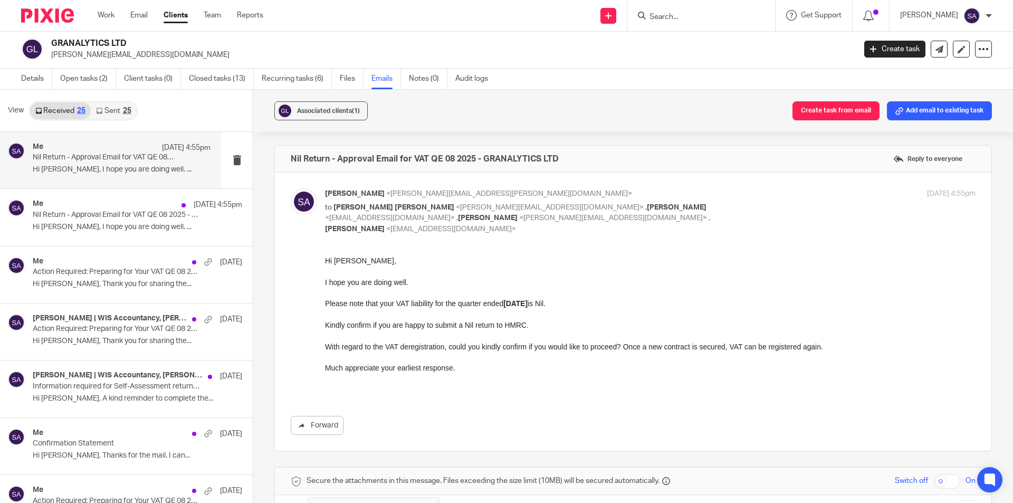
drag, startPoint x: 648, startPoint y: 506, endPoint x: 409, endPoint y: 357, distance: 280.9
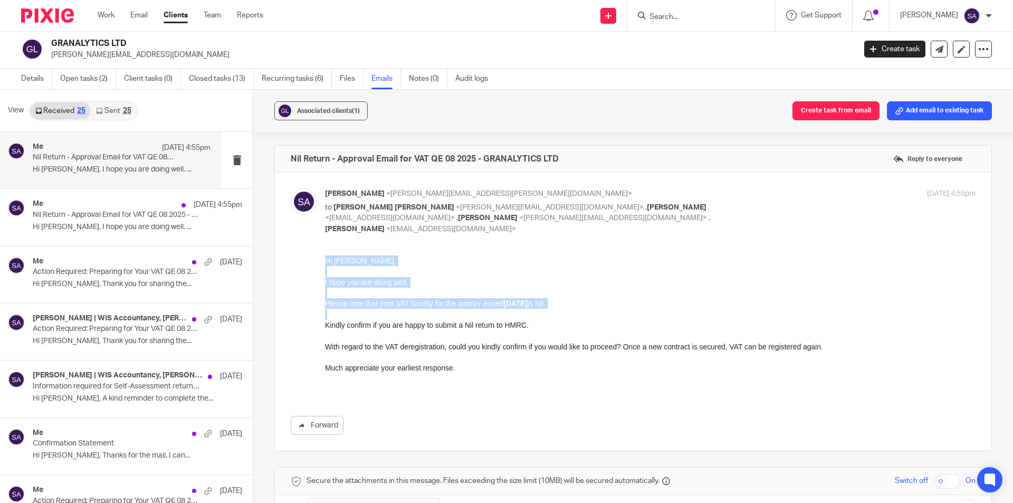
drag, startPoint x: 327, startPoint y: 261, endPoint x: 399, endPoint y: 340, distance: 107.2
click at [399, 340] on div "Hi Anderson, I hope you are doing well. Please note that your VAT liability for…" at bounding box center [650, 324] width 651 height 139
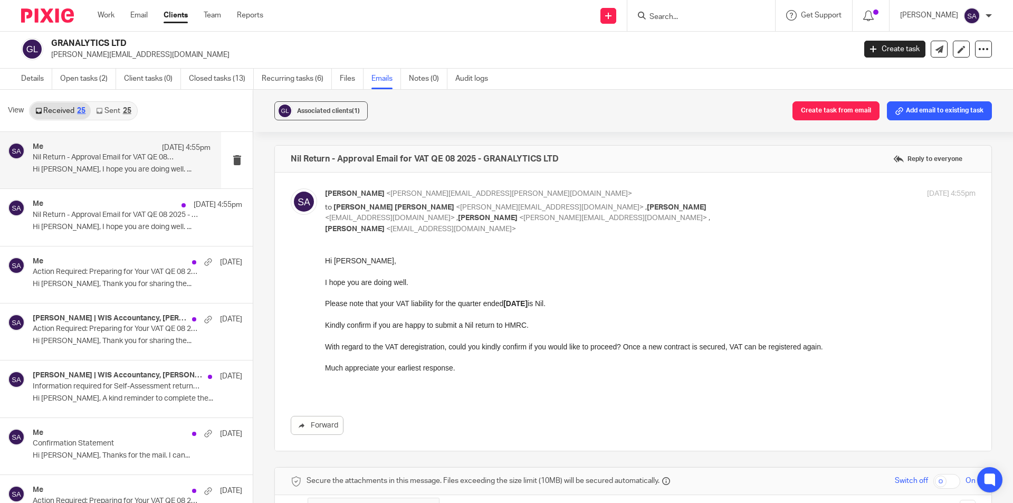
click at [489, 362] on div "Hi Anderson, I hope you are doing well. Please note that your VAT liability for…" at bounding box center [650, 324] width 651 height 139
drag, startPoint x: 648, startPoint y: 592, endPoint x: 418, endPoint y: 347, distance: 336.0
drag, startPoint x: 327, startPoint y: 347, endPoint x: 589, endPoint y: 349, distance: 262.3
click at [589, 349] on p "With regard to the VAT deregistration, could you kindly confirm if you would li…" at bounding box center [650, 346] width 651 height 11
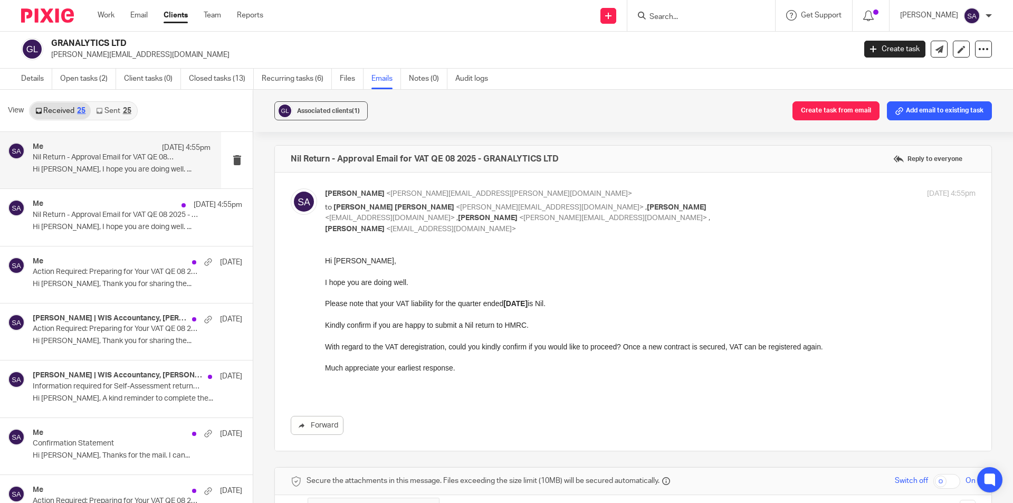
drag, startPoint x: 648, startPoint y: 592, endPoint x: 429, endPoint y: 347, distance: 328.5
click at [326, 347] on p "With regard to the VAT deregistration, could you kindly confirm if you would li…" at bounding box center [650, 346] width 651 height 11
drag, startPoint x: 326, startPoint y: 346, endPoint x: 488, endPoint y: 356, distance: 162.3
click at [488, 356] on div "Hi Anderson, I hope you are doing well. Please note that your VAT liability for…" at bounding box center [650, 324] width 651 height 139
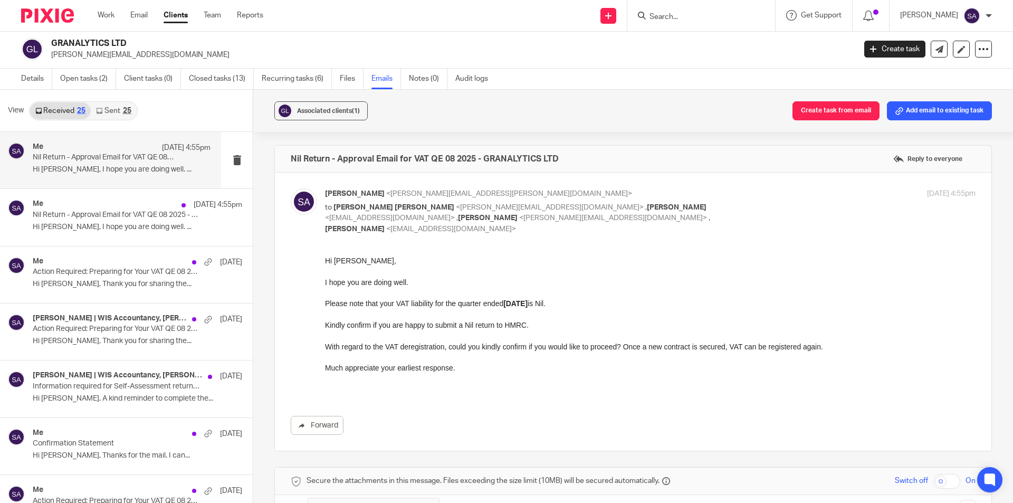
drag, startPoint x: 326, startPoint y: 347, endPoint x: 584, endPoint y: 353, distance: 258.1
click at [584, 353] on div "Hi Anderson, I hope you are doing well. Please note that your VAT liability for…" at bounding box center [650, 324] width 651 height 139
click at [585, 348] on p "With regard to the VAT deregistration, could you kindly confirm if you would li…" at bounding box center [650, 346] width 651 height 11
drag, startPoint x: 450, startPoint y: 347, endPoint x: 623, endPoint y: 346, distance: 173.1
click at [623, 346] on p "With regard to the VAT deregistration, could you kindly confirm if you would li…" at bounding box center [650, 346] width 651 height 11
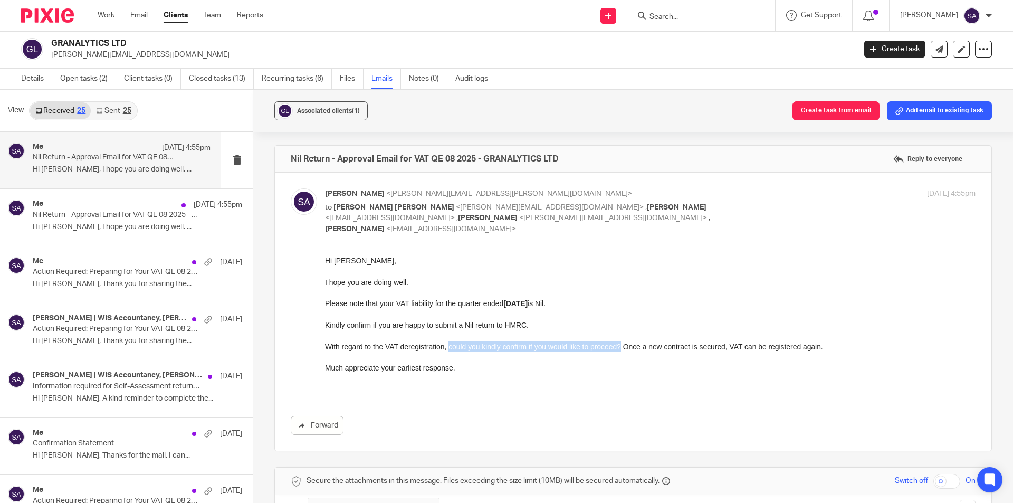
copy p "could you kindly confirm if you would like to proceed?"
click at [623, 346] on p "With regard to the VAT deregistration, could you kindly confirm if you would li…" at bounding box center [650, 346] width 651 height 11
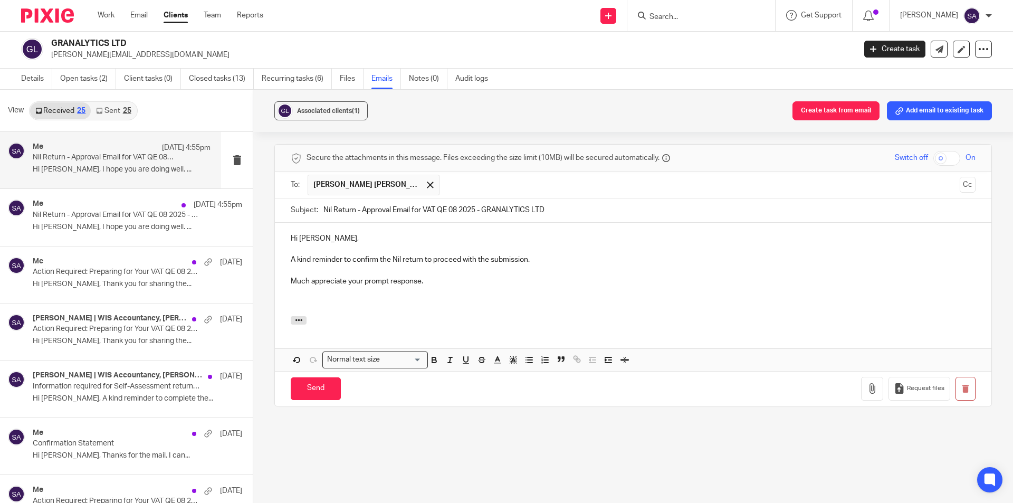
scroll to position [300, 0]
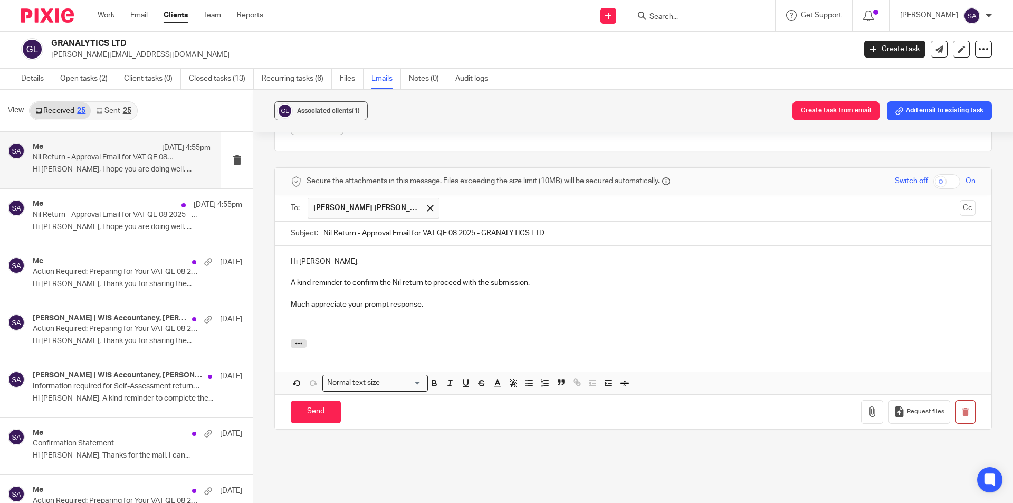
click at [545, 278] on p "A kind reminder to confirm the Nil return to proceed with the submission." at bounding box center [633, 283] width 685 height 11
drag, startPoint x: 543, startPoint y: 271, endPoint x: 573, endPoint y: 274, distance: 30.3
click at [573, 278] on p "A kind reminder to confirm the Nil return to proceed with the submission and co…" at bounding box center [633, 283] width 685 height 11
click at [683, 278] on p "A kind reminder to confirm the Nil return to proceed with the submission and ki…" at bounding box center [633, 283] width 685 height 11
click at [329, 320] on p at bounding box center [633, 325] width 685 height 11
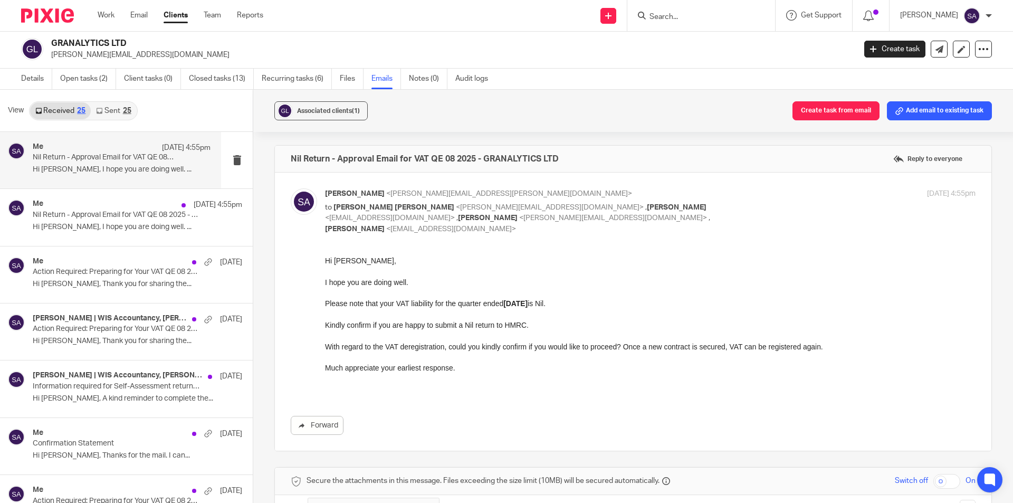
scroll to position [53, 0]
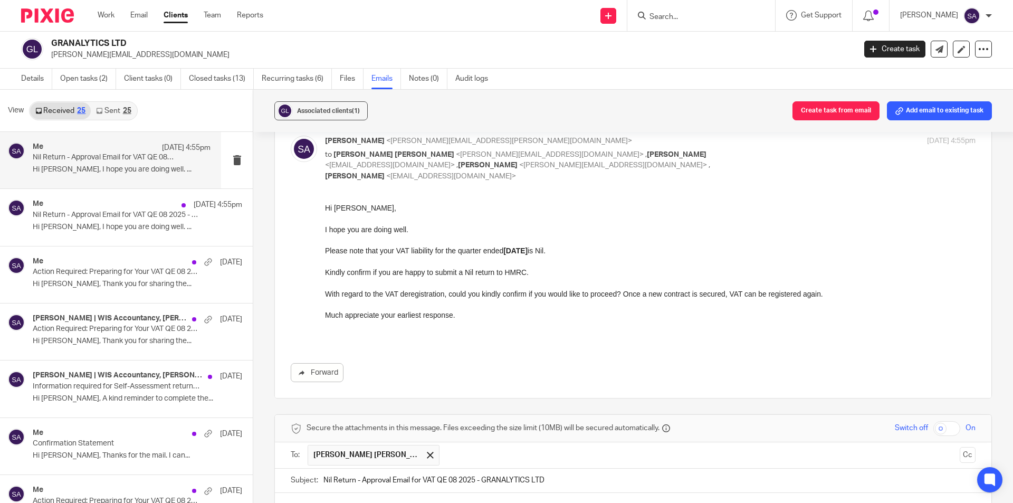
click at [346, 208] on p "Hi Anderson," at bounding box center [650, 208] width 651 height 11
copy p "Anderson"
click at [346, 208] on p "Hi Anderson," at bounding box center [650, 208] width 651 height 11
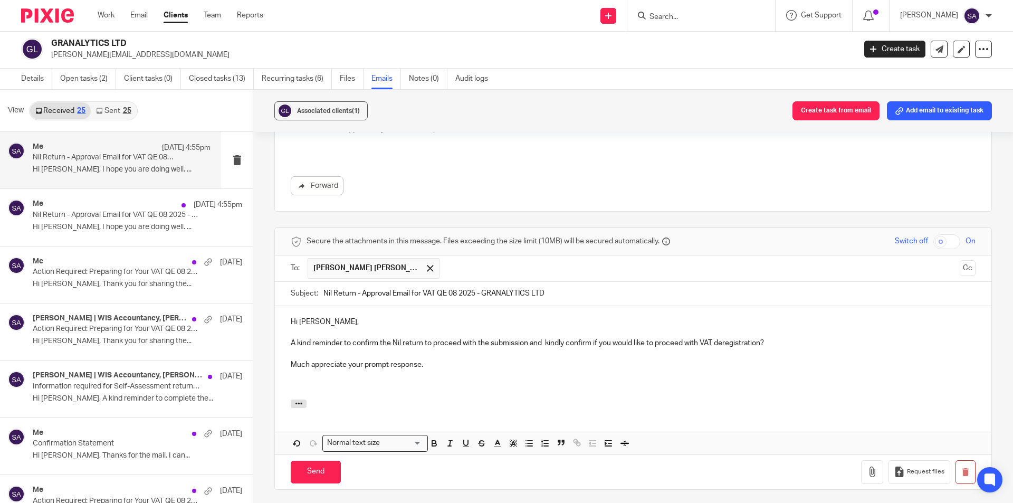
scroll to position [264, 0]
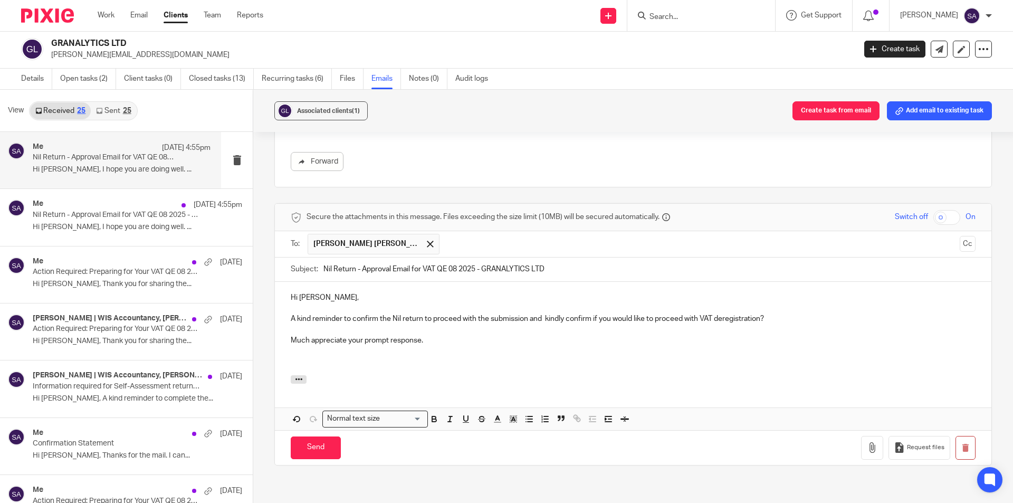
click at [309, 292] on p "Hi Ganesh," at bounding box center [633, 297] width 685 height 11
click at [442, 335] on p "Much appreciate your prompt response." at bounding box center [633, 340] width 685 height 11
click at [768, 313] on p "A kind reminder to confirm the Nil return to proceed with the submission and ki…" at bounding box center [633, 318] width 685 height 11
click at [304, 356] on p at bounding box center [633, 361] width 685 height 11
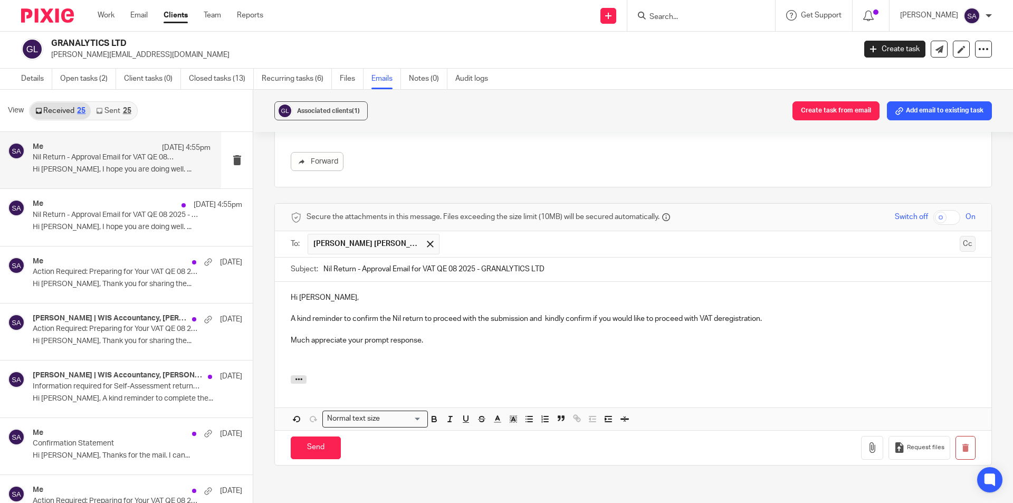
click at [960, 236] on button "Cc" at bounding box center [968, 244] width 16 height 16
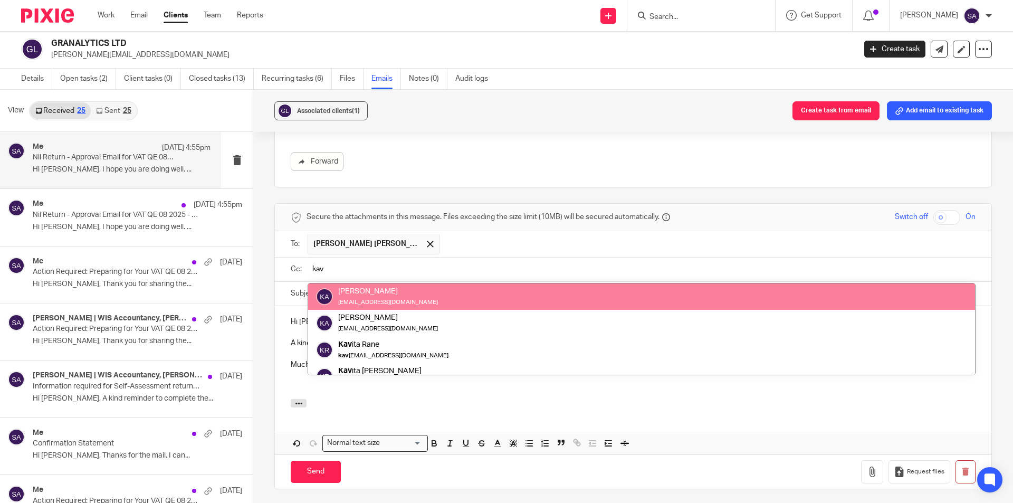
type input "kav"
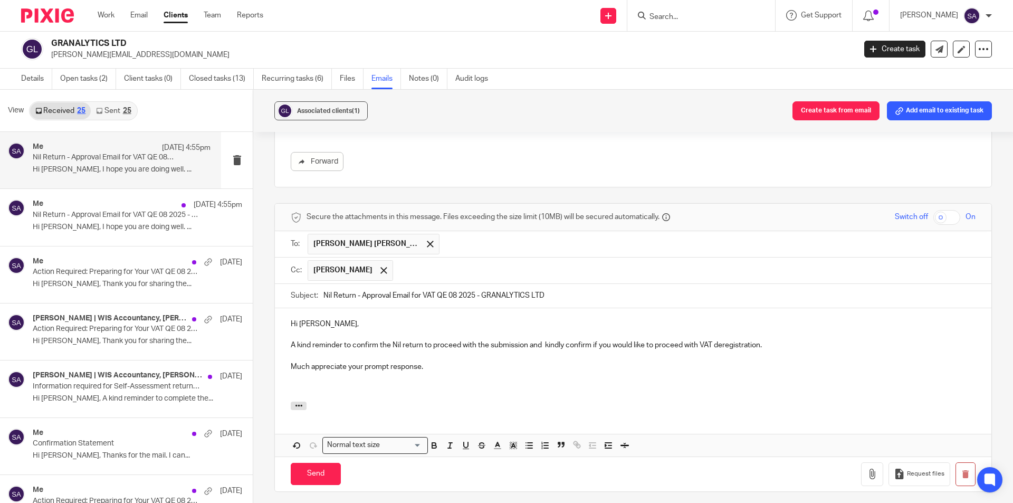
click at [445, 260] on input "text" at bounding box center [684, 270] width 573 height 21
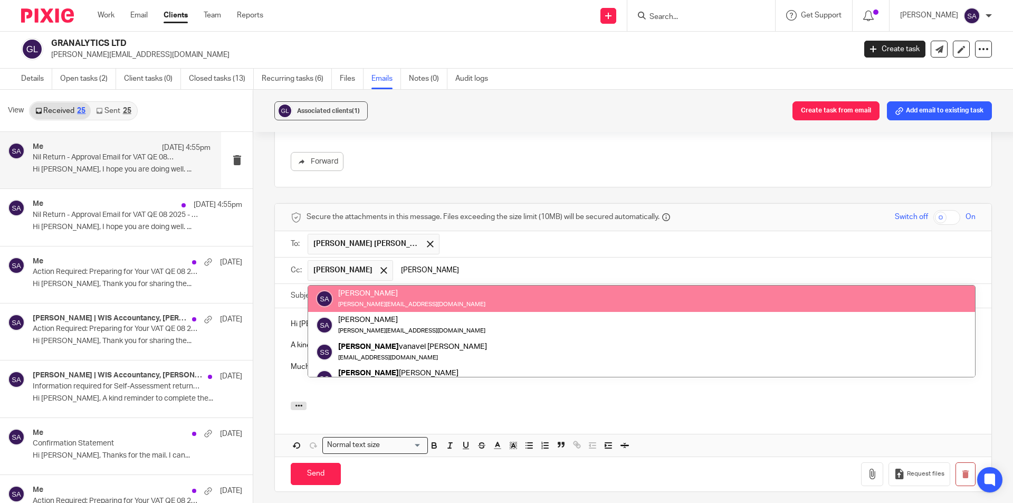
type input "sara"
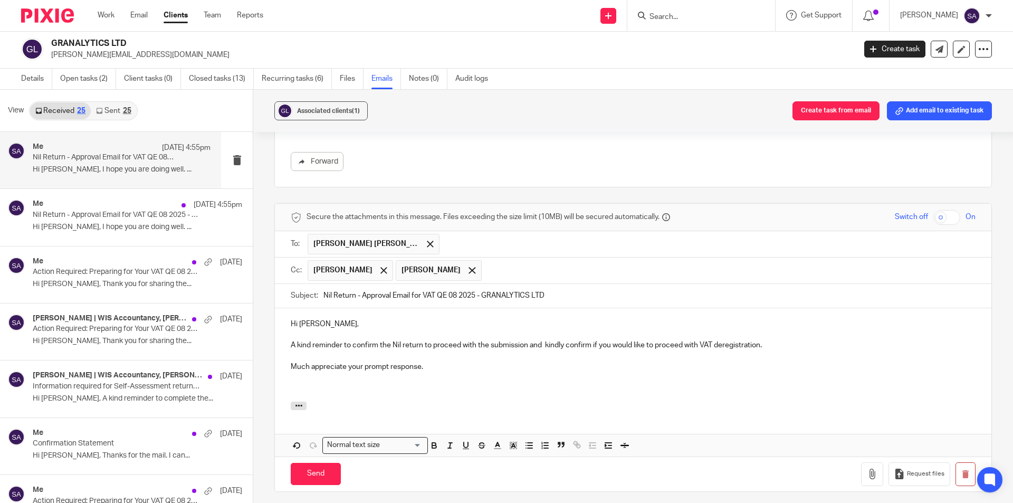
click at [505, 260] on input "text" at bounding box center [729, 270] width 484 height 21
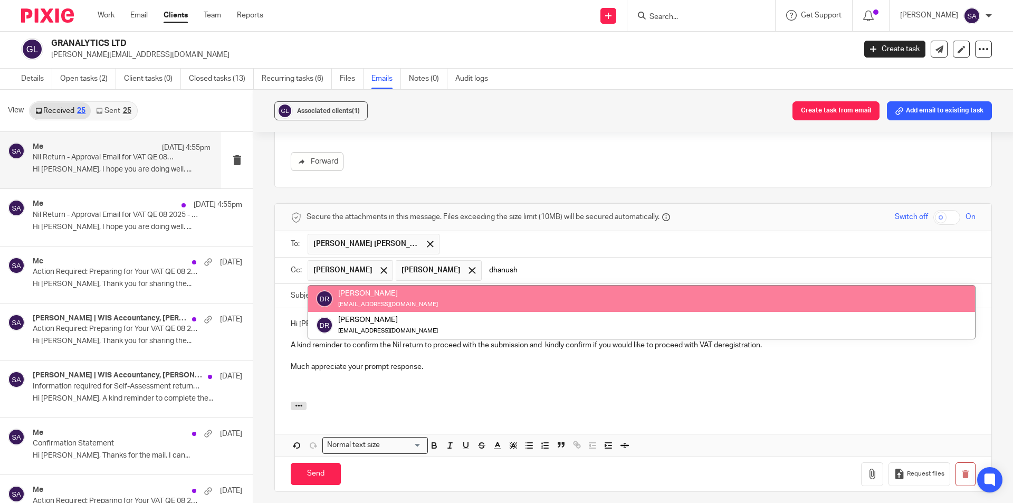
type input "dhanush"
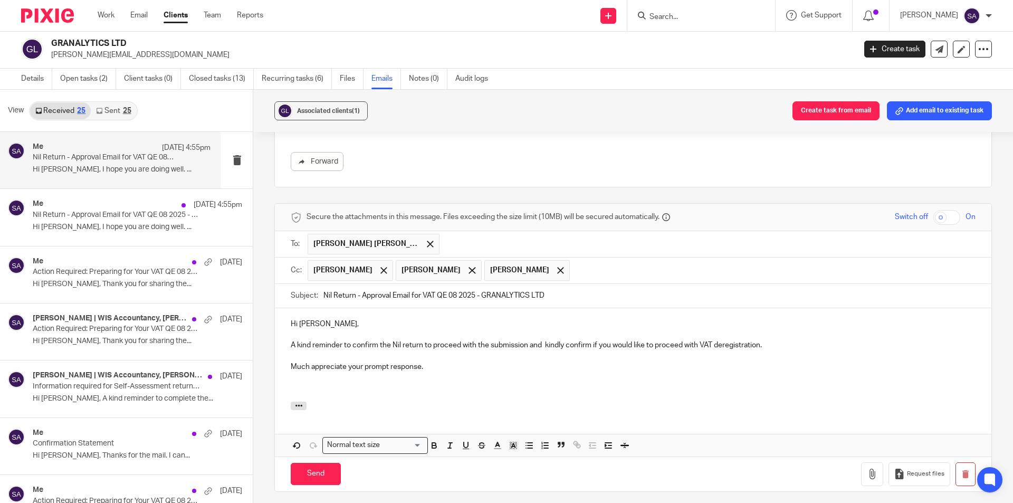
click at [335, 383] on p at bounding box center [633, 388] width 685 height 11
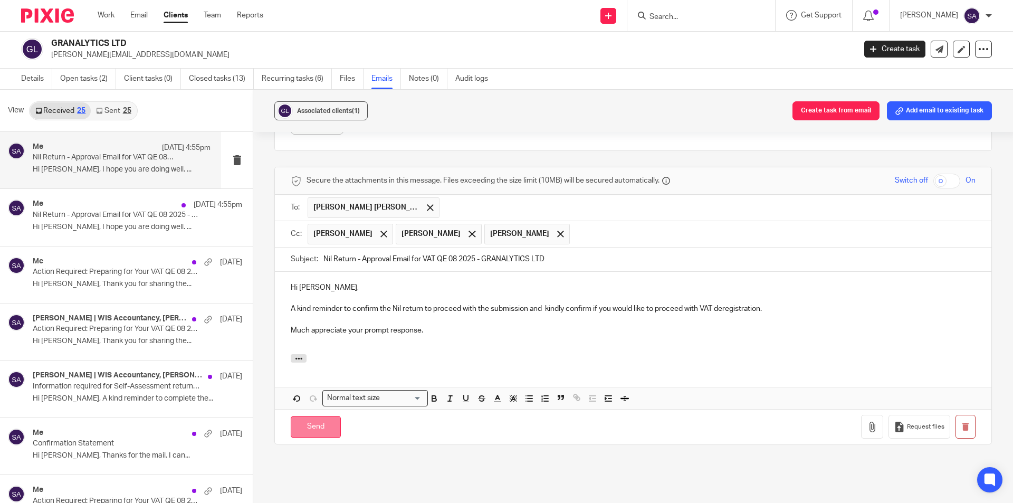
scroll to position [317, 0]
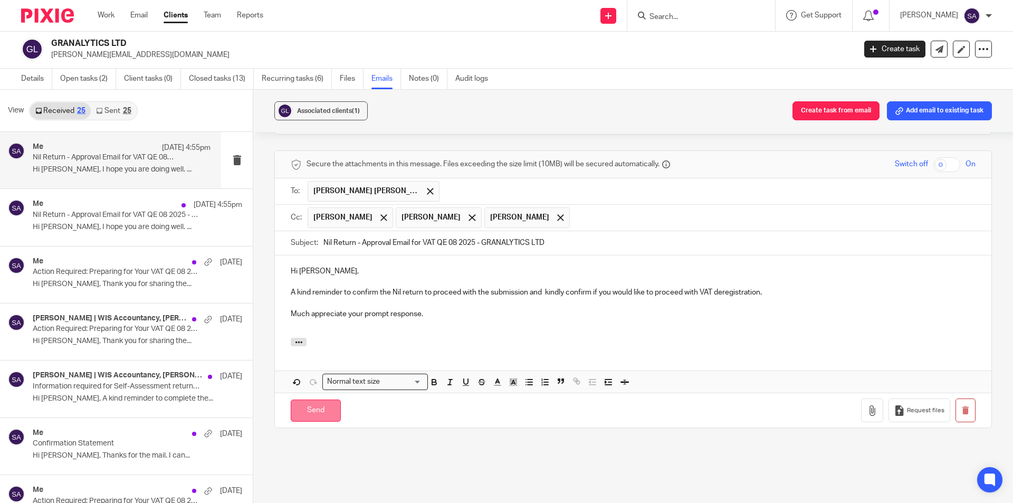
click at [315, 400] on input "Send" at bounding box center [316, 411] width 50 height 23
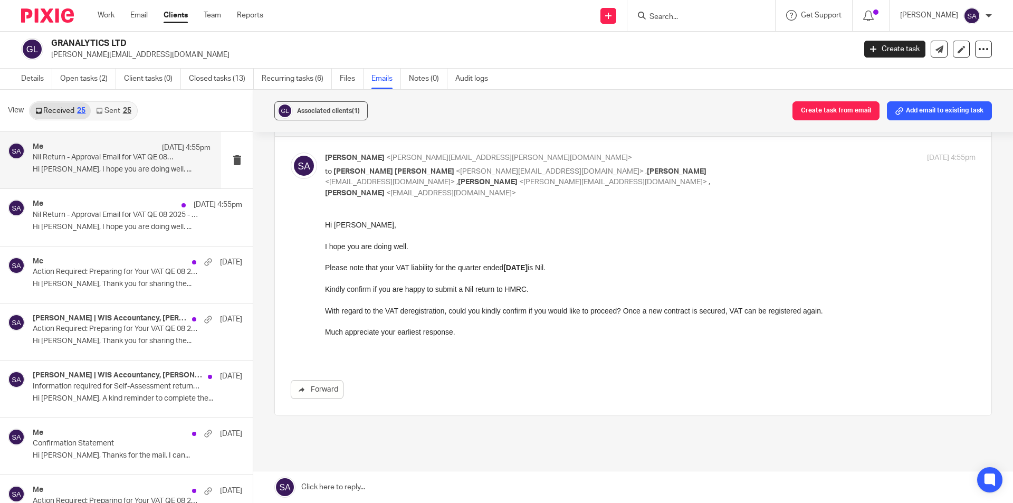
scroll to position [0, 0]
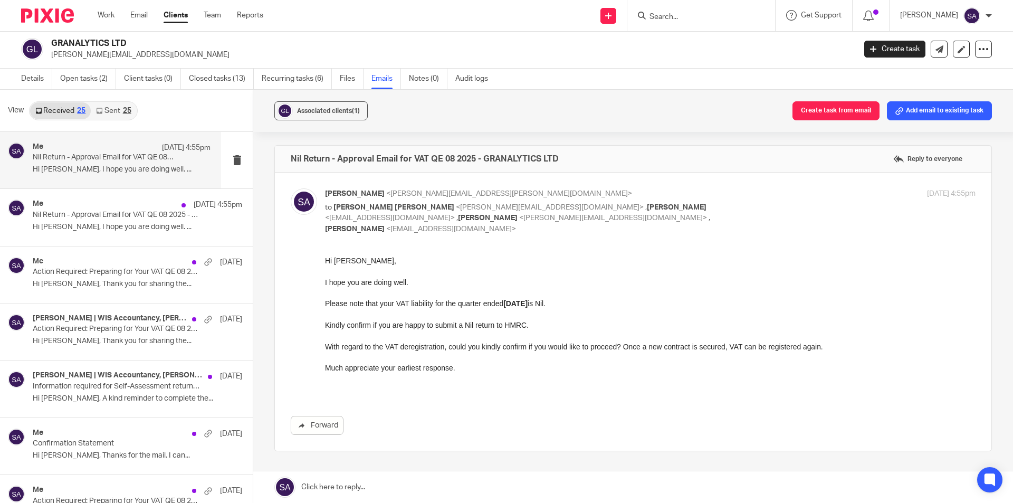
click at [537, 116] on div "Associated clients (1) Create task from email Add email to existing task" at bounding box center [633, 111] width 760 height 42
click at [683, 15] on input "Search" at bounding box center [696, 17] width 95 height 9
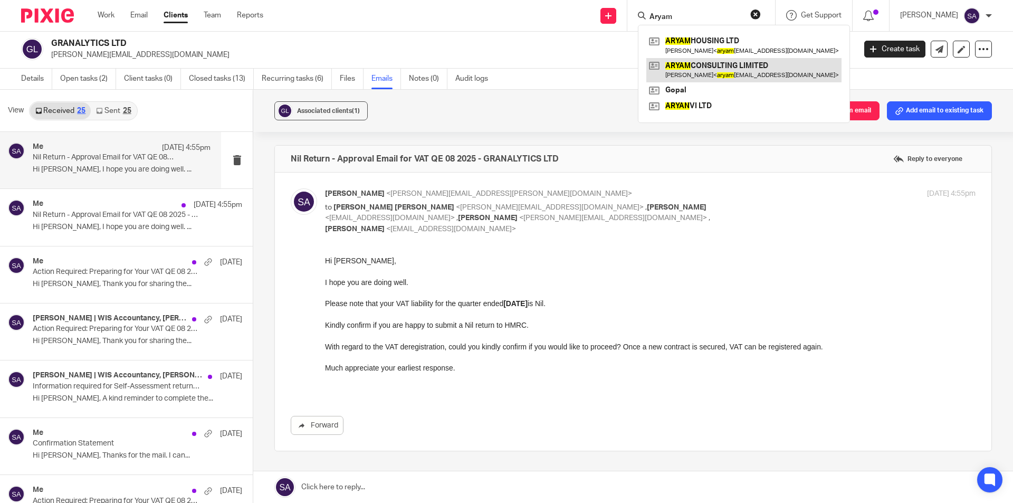
type input "Aryam"
click at [718, 72] on link at bounding box center [743, 70] width 195 height 24
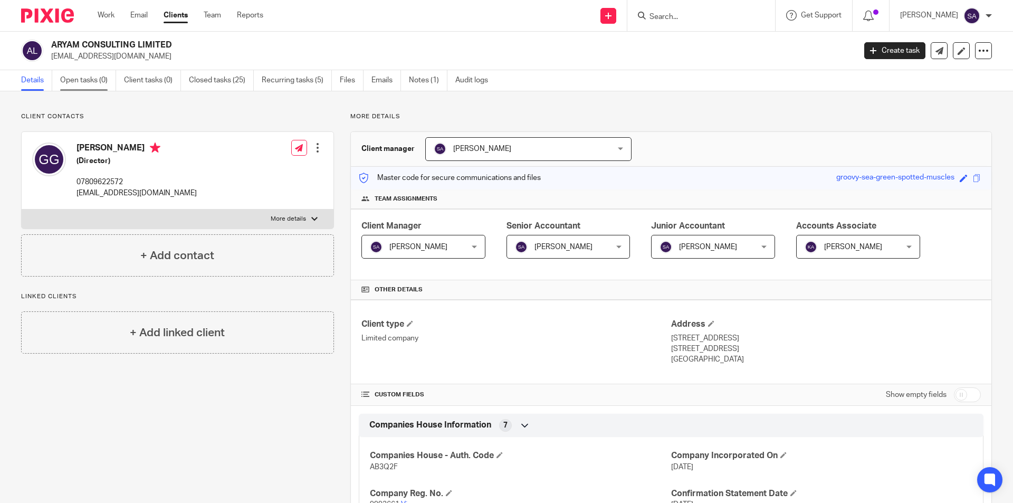
click at [82, 80] on link "Open tasks (0)" at bounding box center [88, 80] width 56 height 21
